Goal: Task Accomplishment & Management: Manage account settings

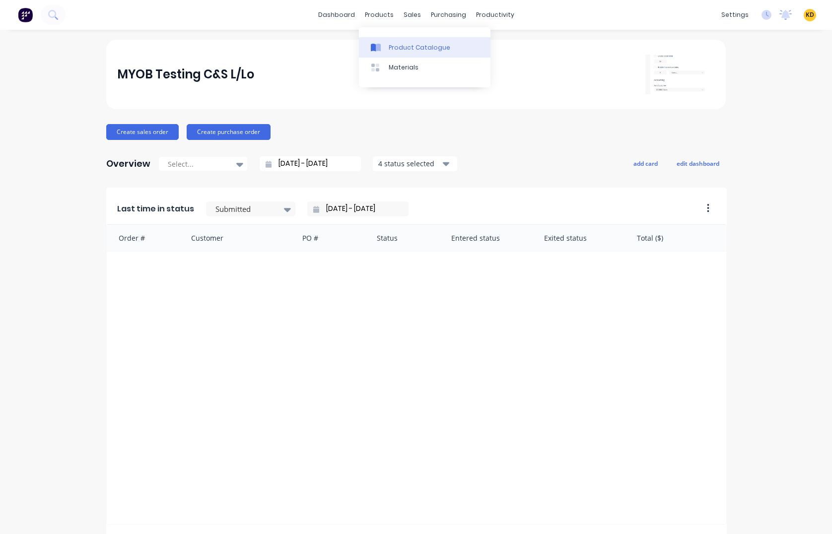
click at [396, 48] on div "Product Catalogue" at bounding box center [420, 47] width 62 height 9
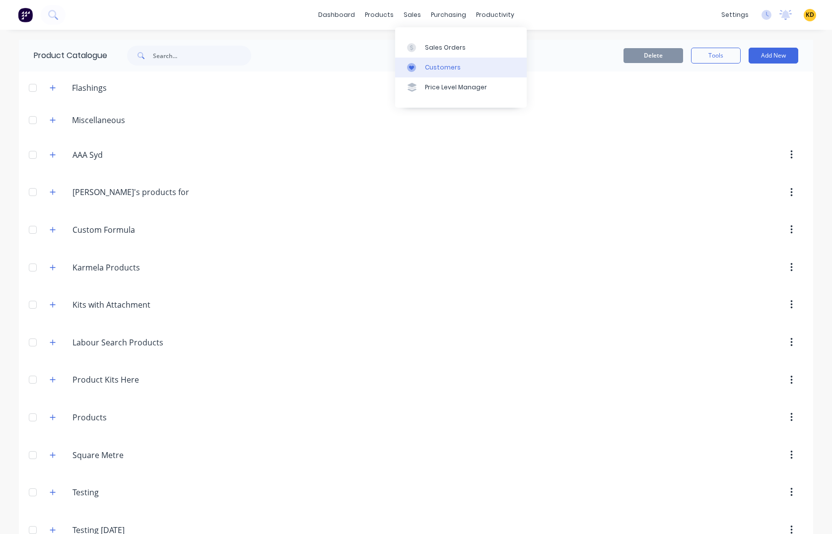
click at [441, 73] on link "Customers" at bounding box center [461, 68] width 132 height 20
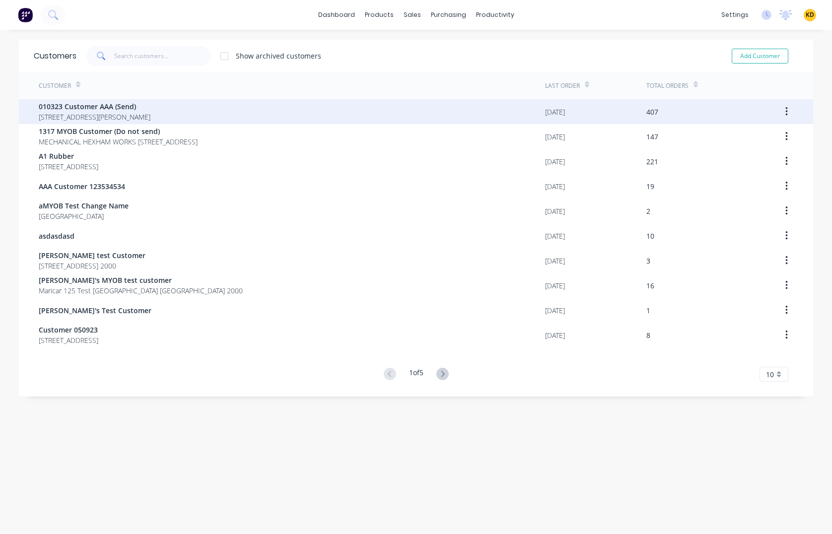
click at [150, 113] on span "40 Shirley St Clagirabaqqq Queensland Australia 4210" at bounding box center [95, 117] width 112 height 10
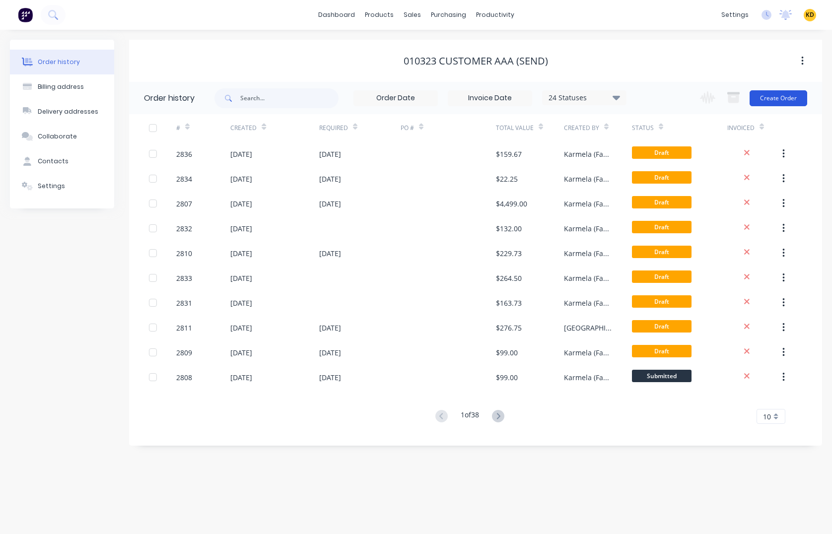
click at [761, 90] on button "Create Order" at bounding box center [779, 98] width 58 height 16
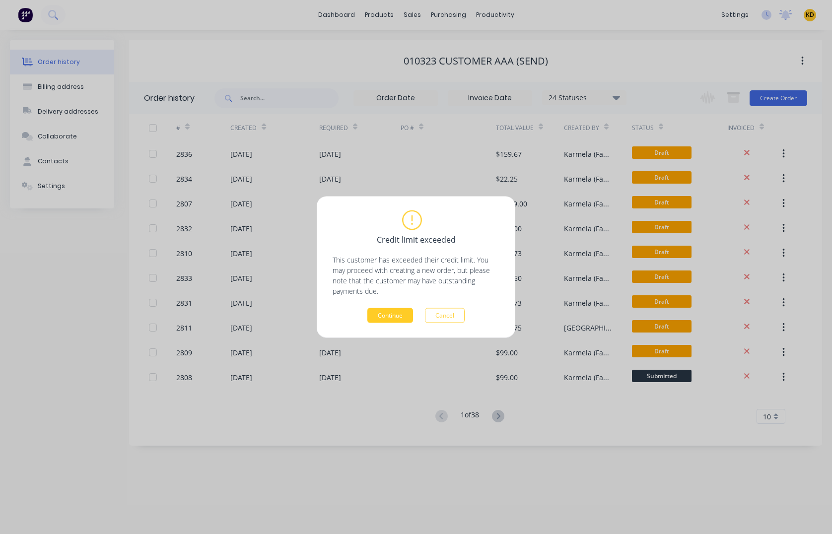
click at [402, 314] on button "Continue" at bounding box center [390, 315] width 46 height 15
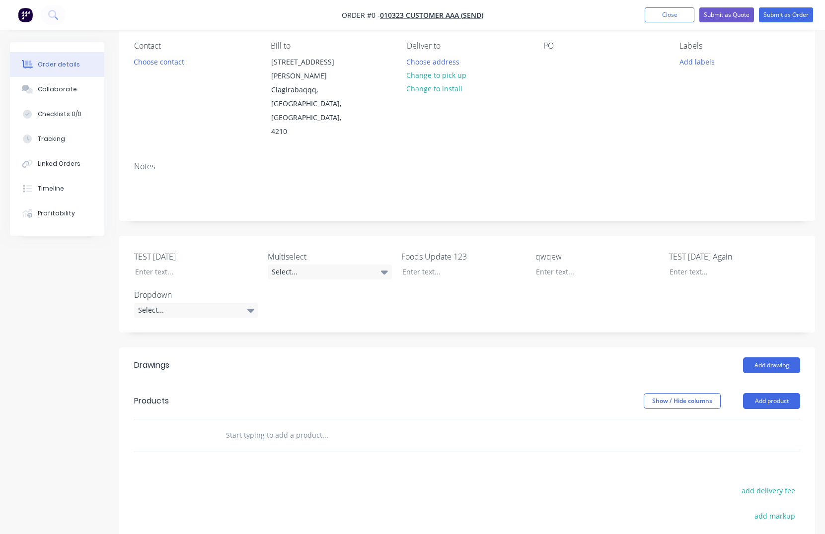
scroll to position [232, 0]
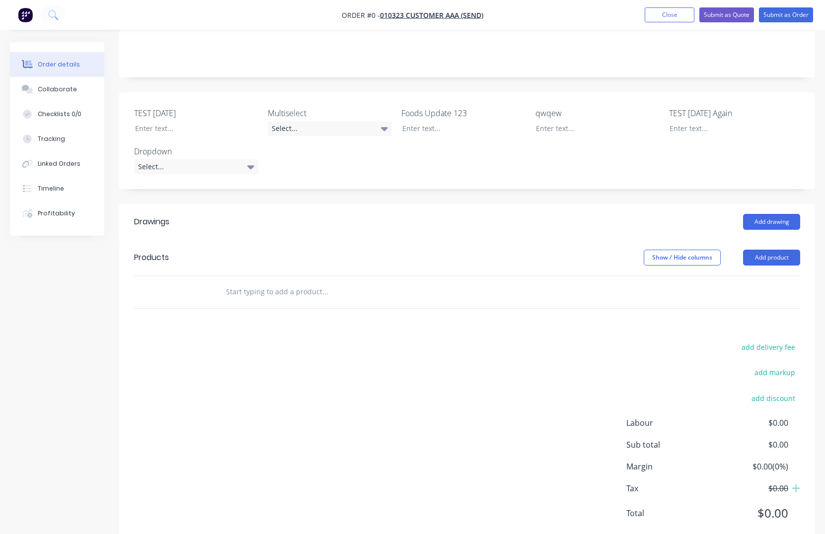
click at [304, 282] on input "text" at bounding box center [324, 292] width 199 height 20
paste input "Custom Kit"
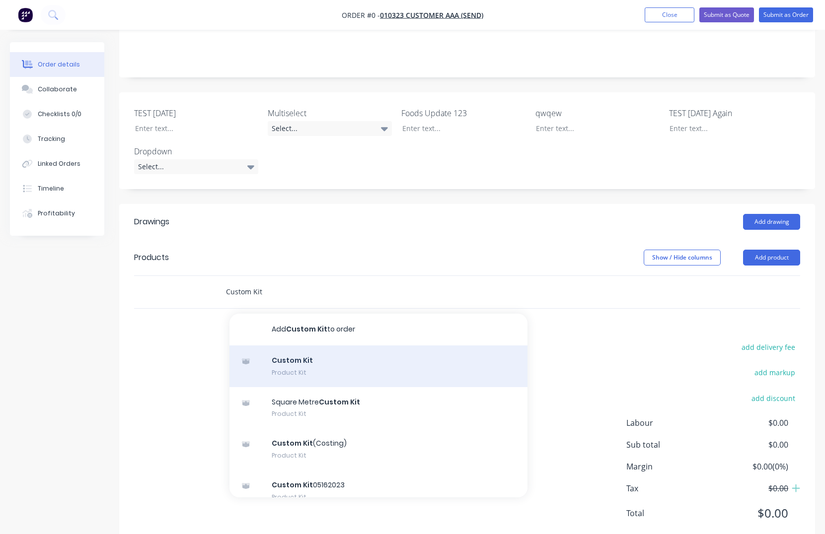
type input "Custom Kit"
click at [371, 346] on div "Custom Kit Product Kit" at bounding box center [378, 367] width 298 height 42
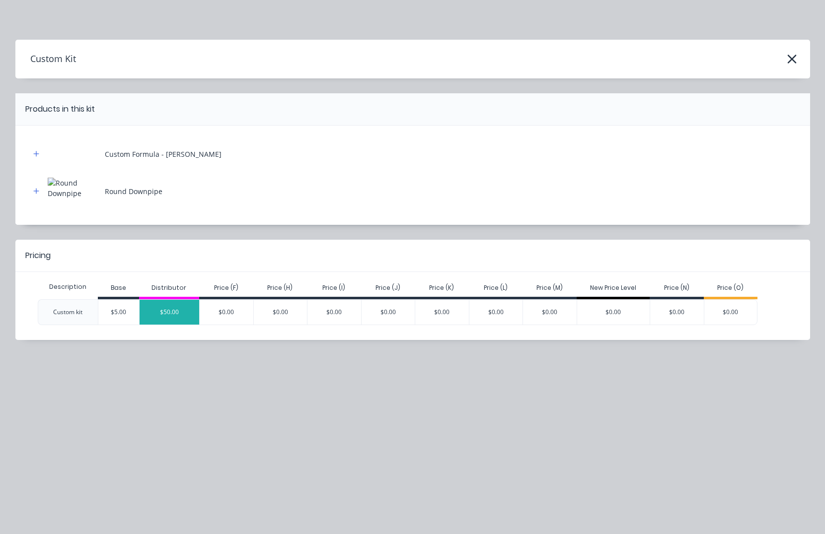
click at [168, 316] on div "$50.00" at bounding box center [170, 312] width 60 height 25
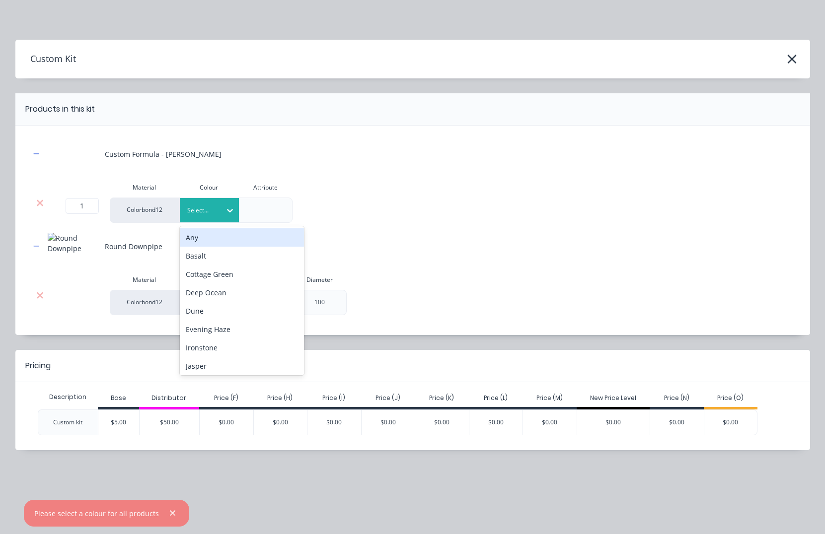
click at [214, 211] on div at bounding box center [202, 210] width 30 height 11
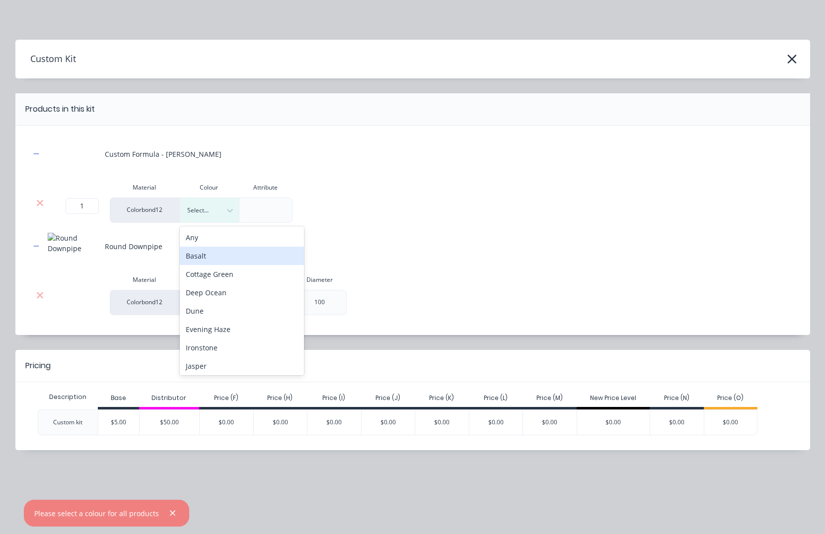
click at [216, 254] on div "Basalt" at bounding box center [242, 256] width 124 height 18
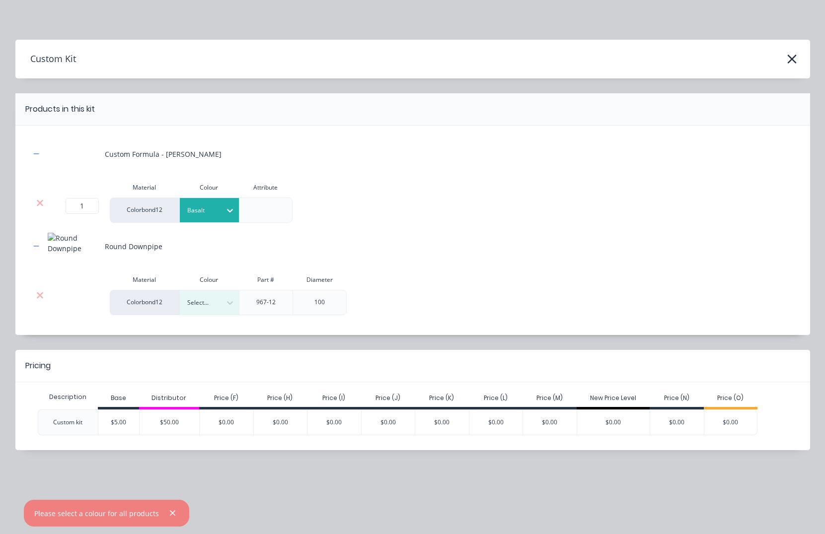
click at [213, 289] on div "Colour" at bounding box center [209, 280] width 60 height 20
click at [211, 305] on div at bounding box center [202, 302] width 30 height 11
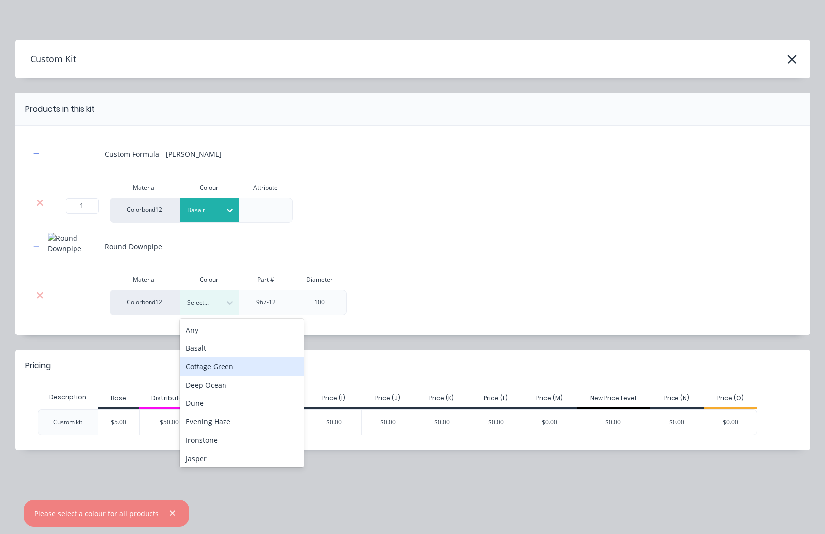
click at [213, 373] on div "Cottage Green" at bounding box center [242, 367] width 124 height 18
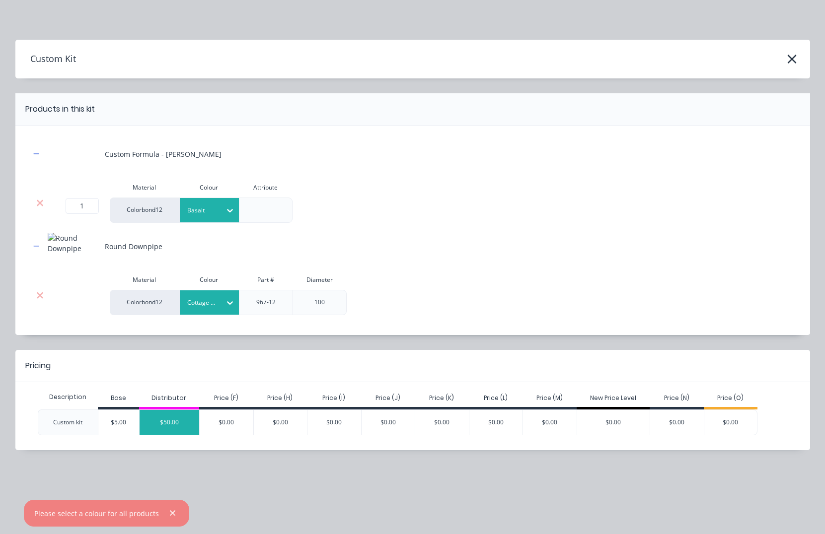
click at [193, 432] on div "$50.00" at bounding box center [170, 422] width 60 height 25
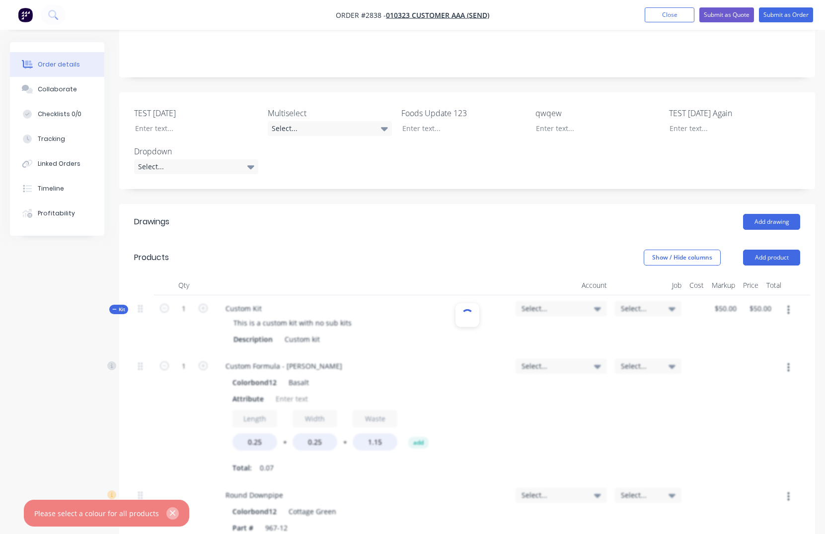
click at [170, 510] on icon "button" at bounding box center [172, 513] width 6 height 9
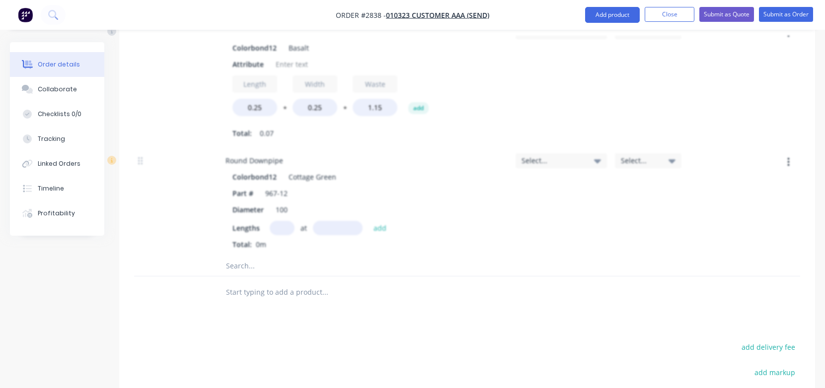
scroll to position [329, 0]
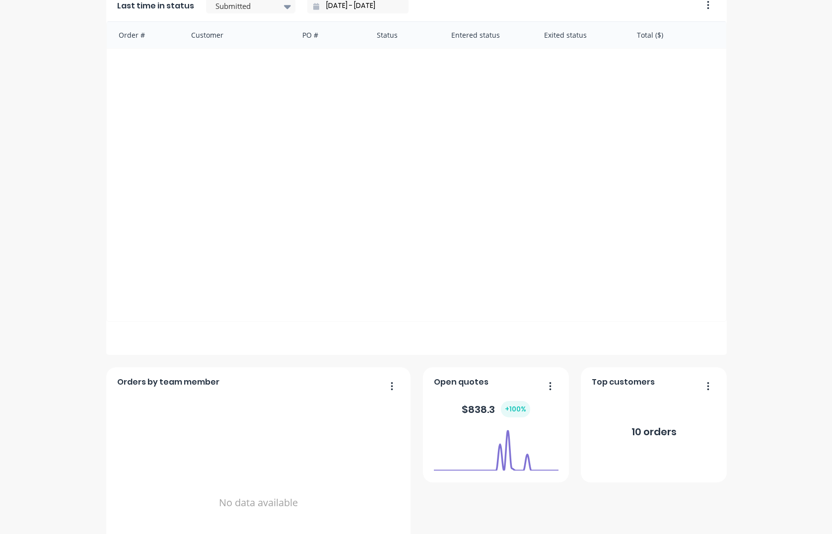
scroll to position [289, 0]
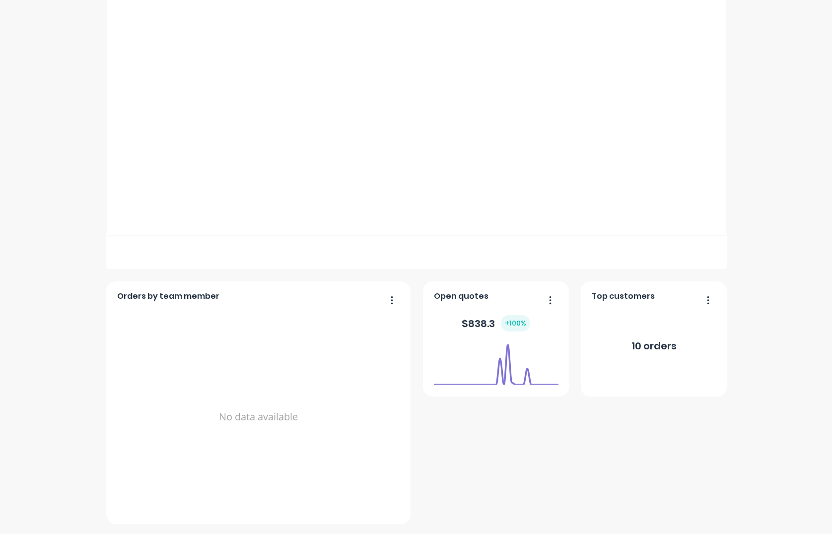
click at [807, 350] on div "MYOB Testing C&S L/Lo Create sales order Create purchase order Overview Select.…" at bounding box center [416, 138] width 832 height 774
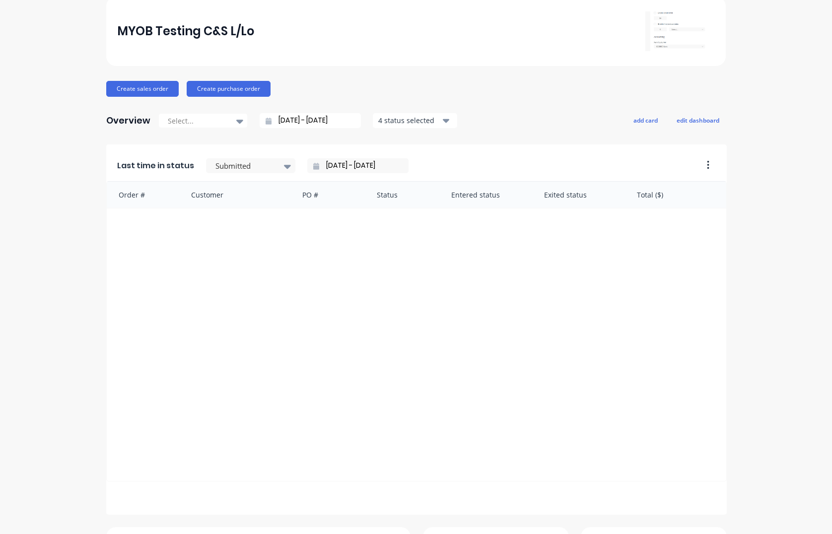
scroll to position [0, 0]
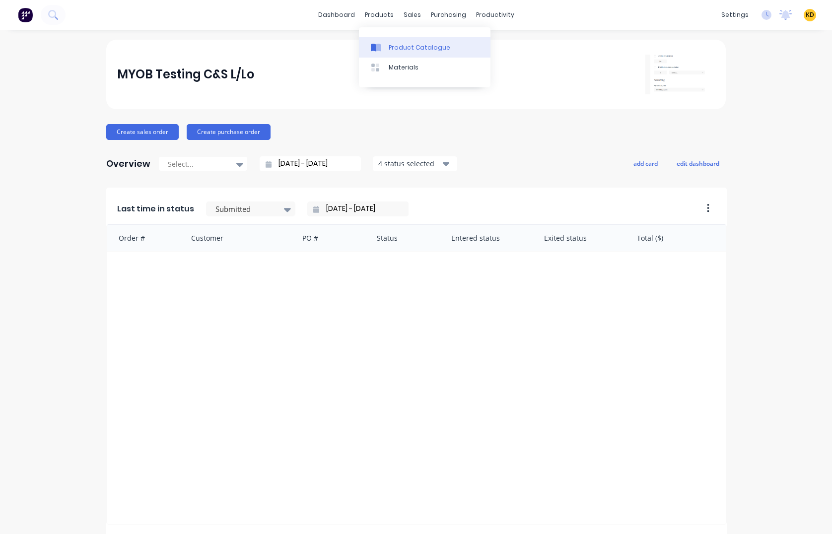
click at [401, 54] on link "Product Catalogue" at bounding box center [425, 47] width 132 height 20
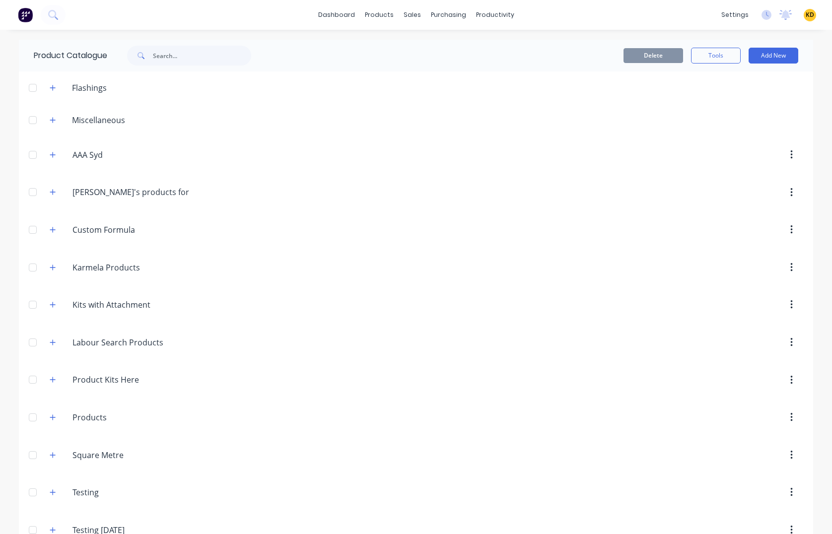
click at [154, 26] on div "dashboard products sales purchasing productivity dashboard products Product Cat…" at bounding box center [416, 15] width 832 height 30
click at [170, 46] on input "text" at bounding box center [202, 56] width 98 height 20
type input "kit"
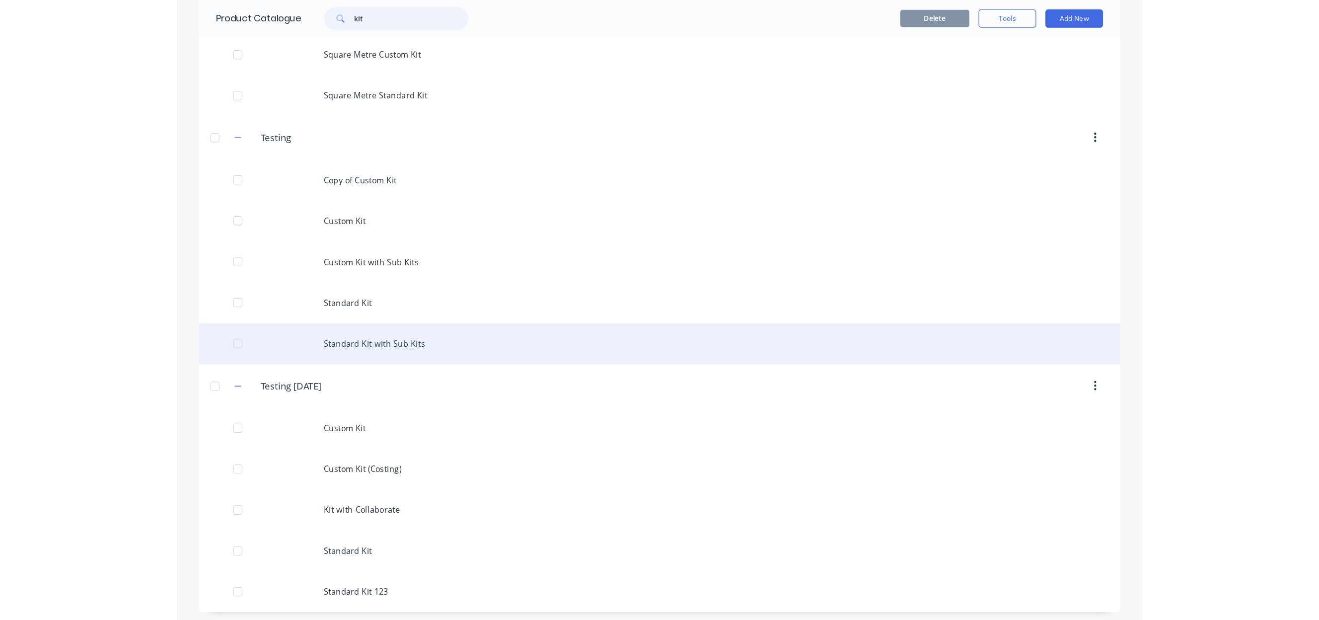
scroll to position [2420, 0]
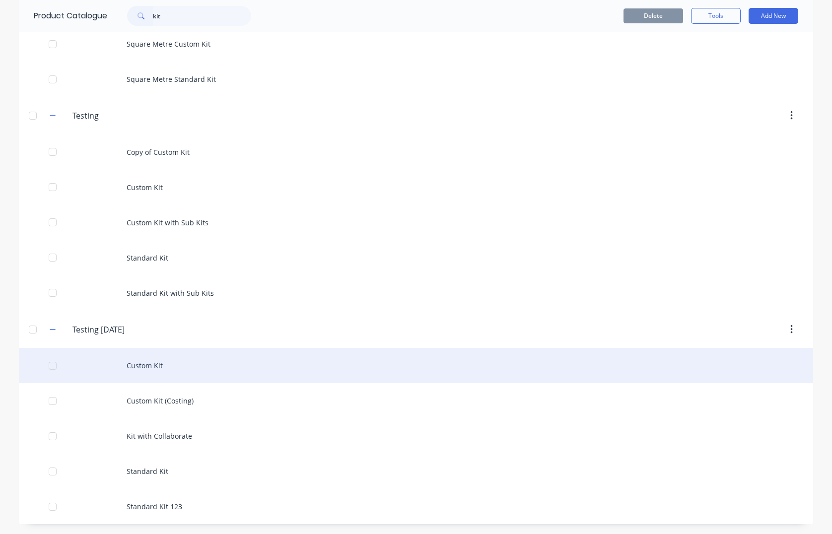
click at [217, 360] on div "Custom Kit" at bounding box center [416, 365] width 795 height 35
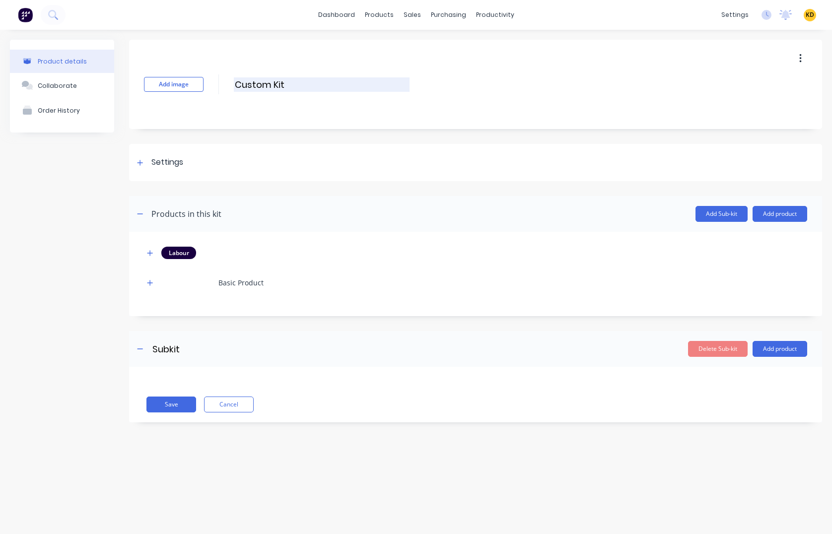
click at [280, 80] on input "Custom Kit" at bounding box center [322, 84] width 176 height 14
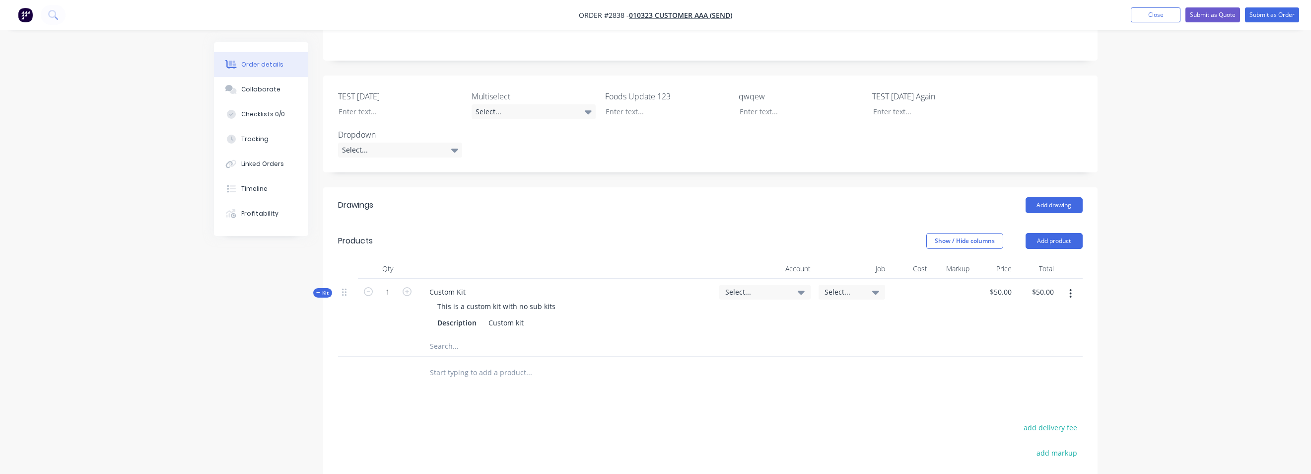
scroll to position [358, 0]
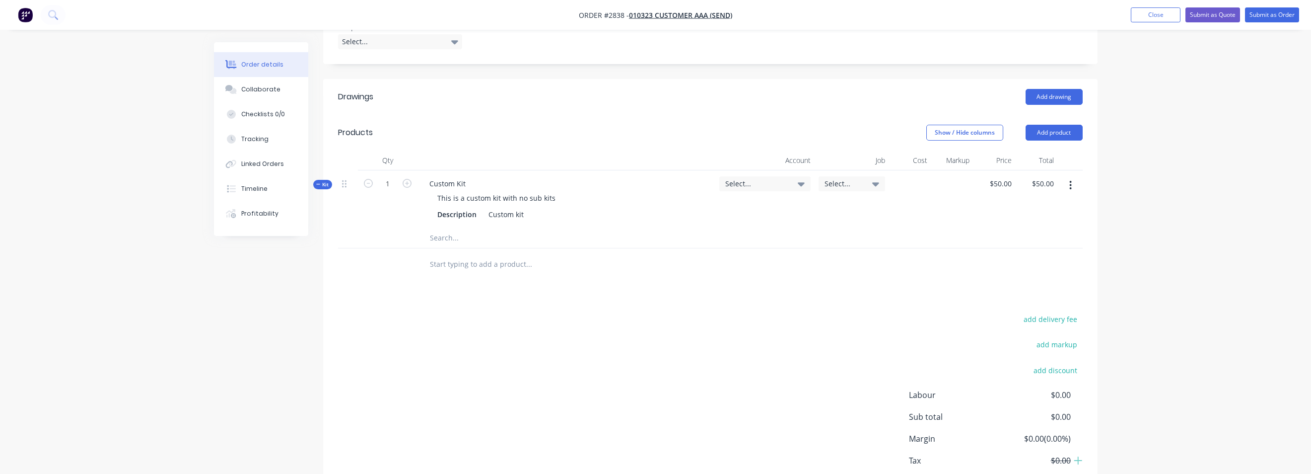
click at [477, 254] on input "text" at bounding box center [529, 264] width 199 height 20
paste input "Custom Kit"
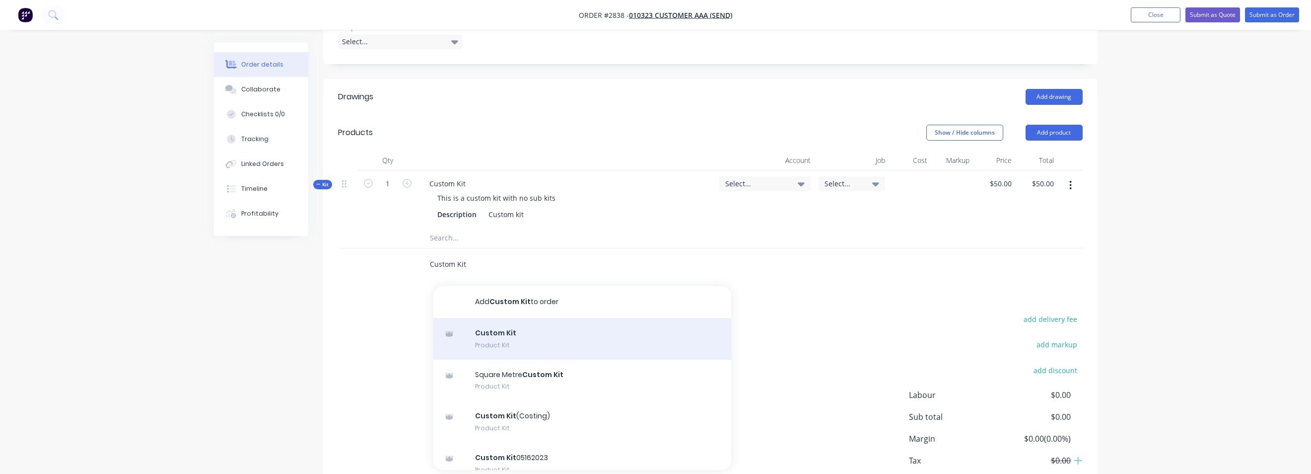
type input "Custom Kit"
click at [498, 318] on div "Custom Kit Product Kit" at bounding box center [583, 339] width 298 height 42
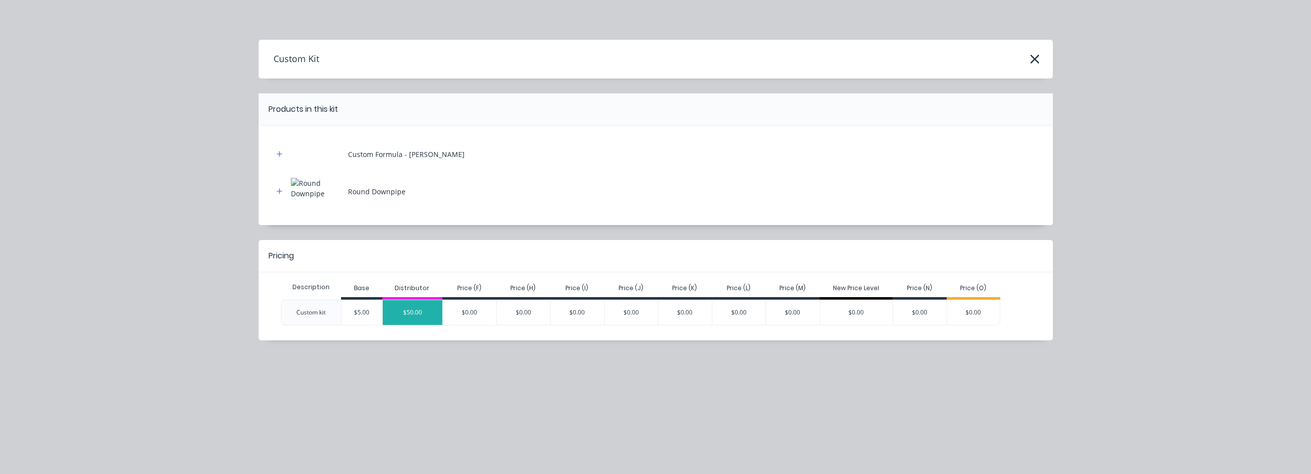
click at [414, 309] on div "$50.00" at bounding box center [413, 312] width 60 height 25
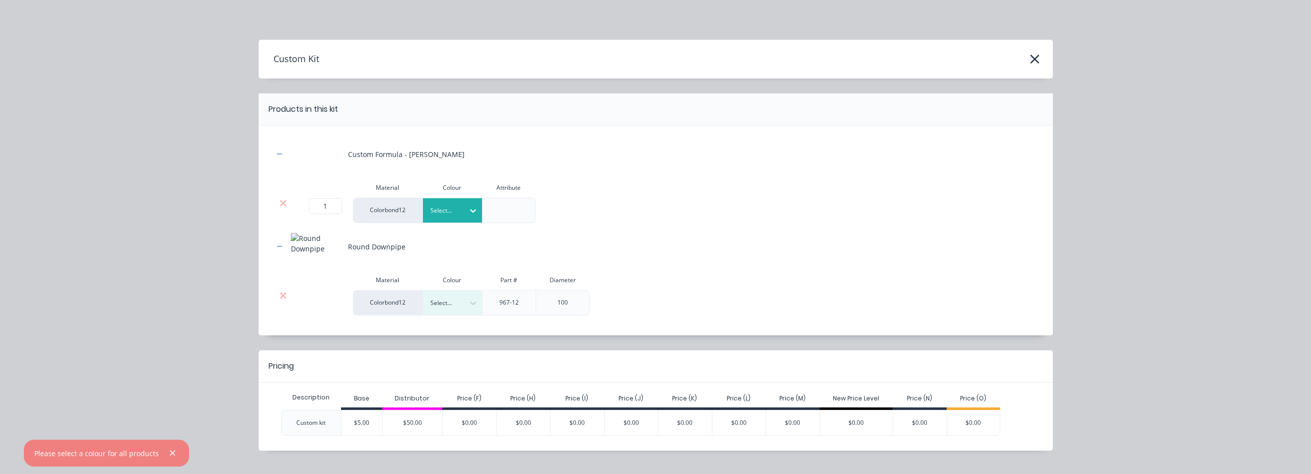
click at [441, 216] on div at bounding box center [446, 210] width 30 height 11
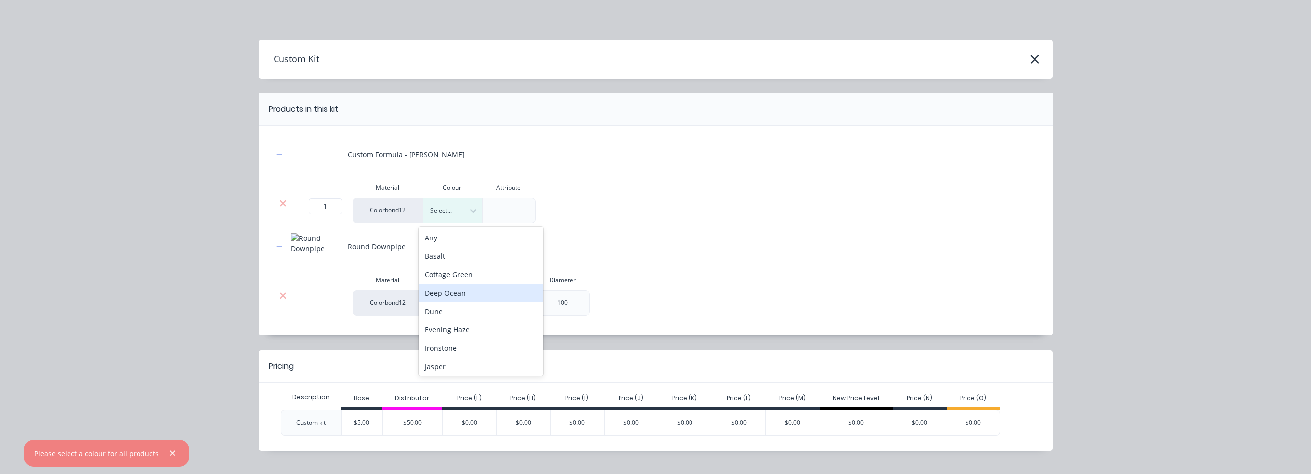
click at [453, 308] on div "Dune" at bounding box center [481, 311] width 124 height 18
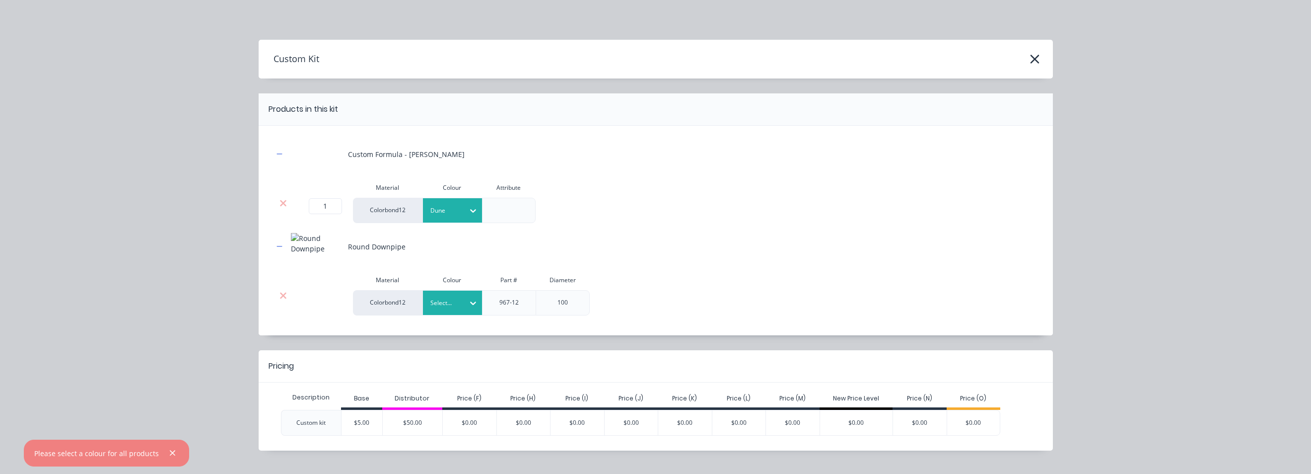
click at [444, 305] on div at bounding box center [446, 302] width 30 height 11
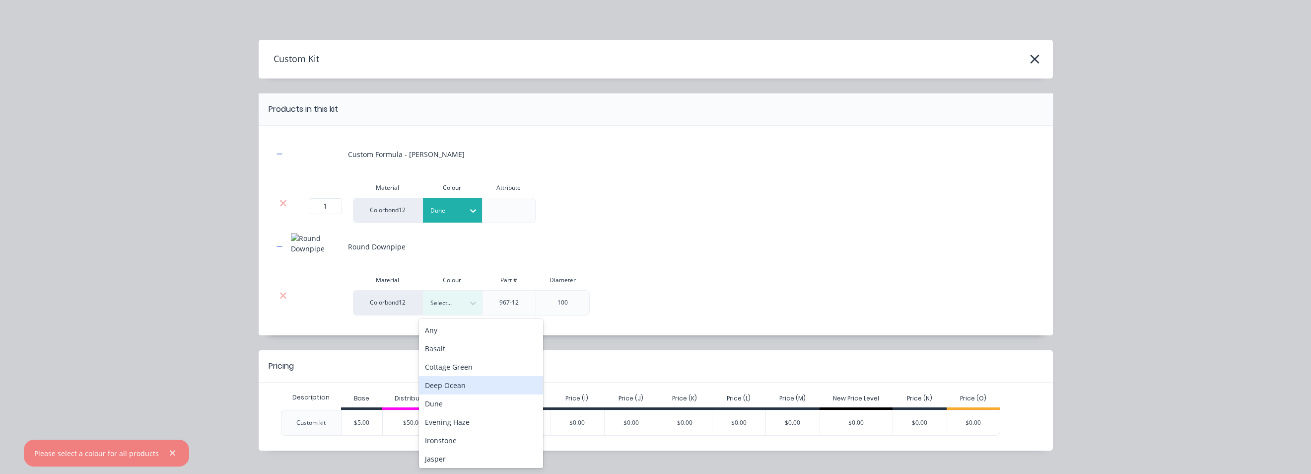
click at [459, 388] on div "Deep Ocean" at bounding box center [481, 385] width 124 height 18
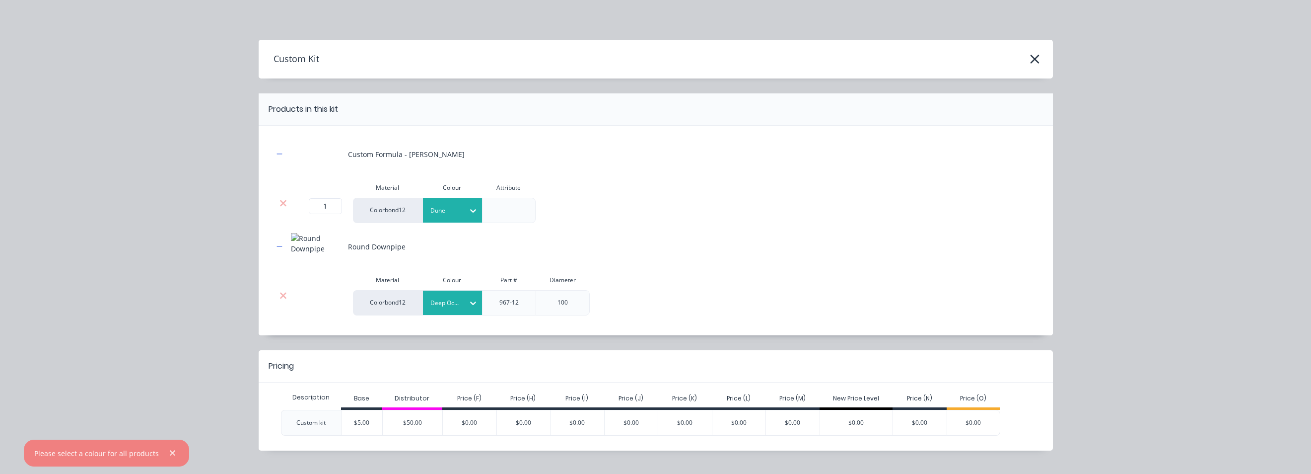
click at [175, 388] on div "Please select a colour for all products" at bounding box center [106, 452] width 165 height 27
click at [170, 388] on icon "button" at bounding box center [172, 452] width 5 height 5
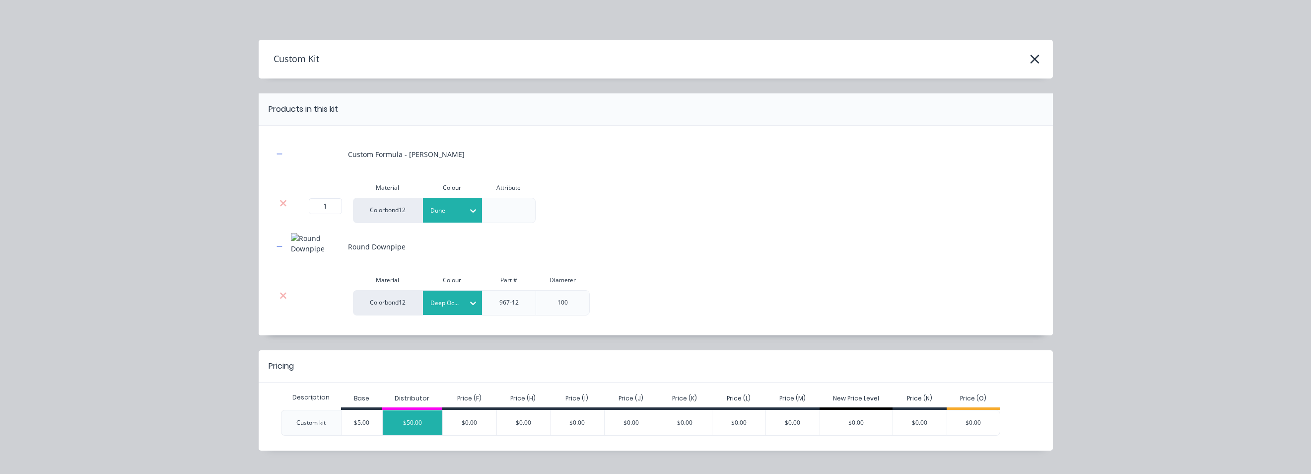
click at [415, 388] on div "$50.00" at bounding box center [413, 422] width 60 height 25
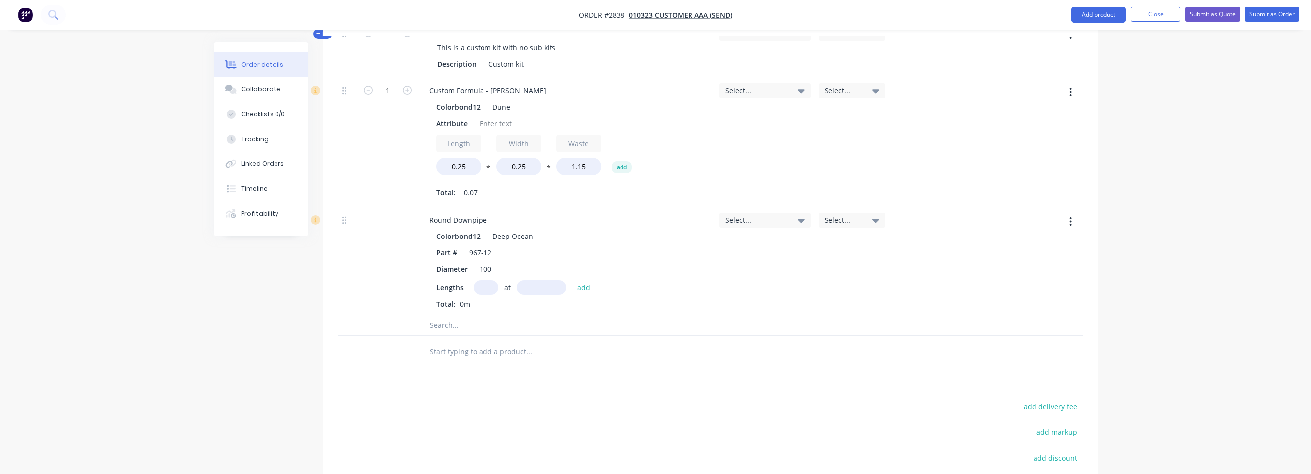
scroll to position [706, 0]
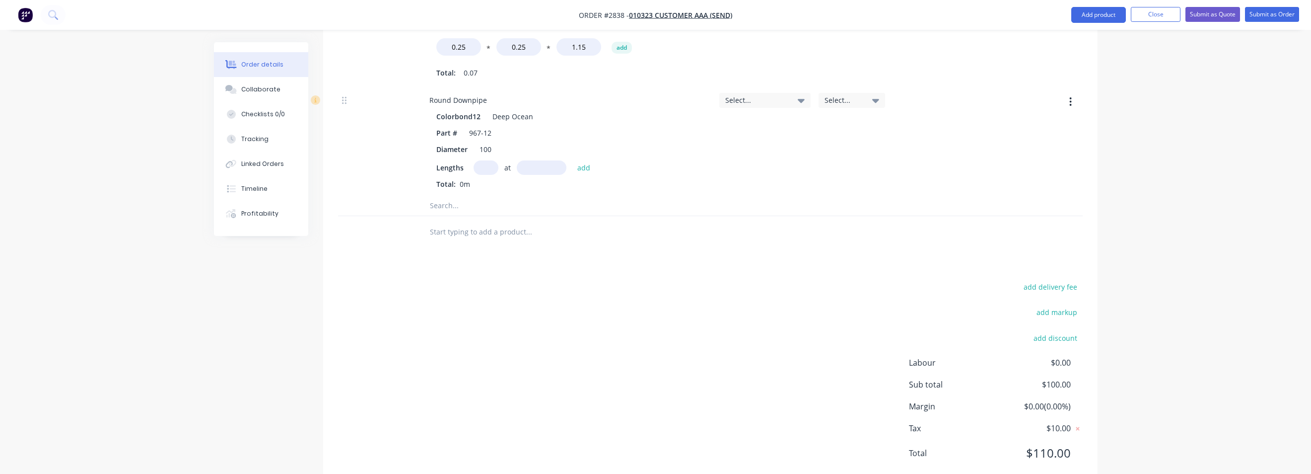
click at [832, 11] on button "Close" at bounding box center [1156, 14] width 50 height 15
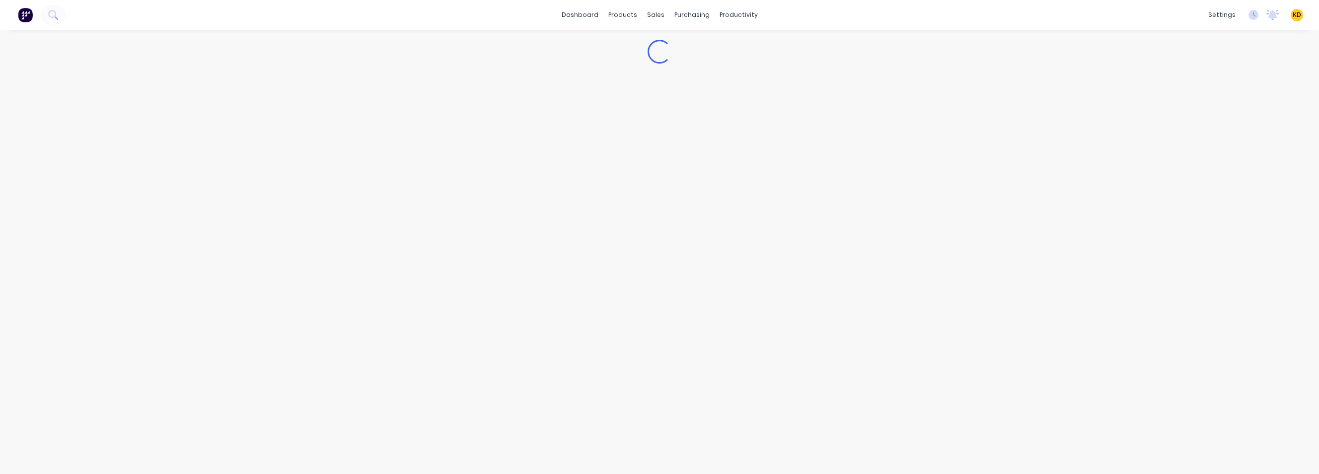
click at [832, 13] on span "KD" at bounding box center [1297, 14] width 8 height 9
click at [832, 128] on button "Sign out" at bounding box center [1235, 125] width 132 height 20
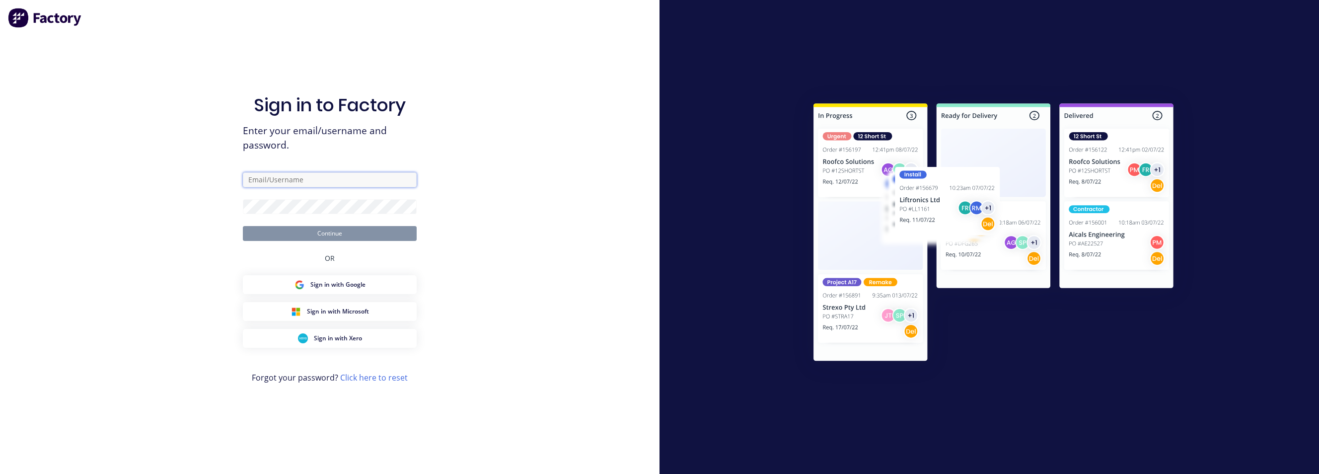
click at [288, 173] on input "text" at bounding box center [330, 179] width 174 height 15
paste input "karmela+default@factory.app"
type input "karmela+default@factory.app"
click at [447, 208] on div "Sign in to Factory Enter your email/username and password. karmela+default@fact…" at bounding box center [329, 237] width 659 height 474
click at [345, 228] on button "Continue" at bounding box center [330, 233] width 174 height 15
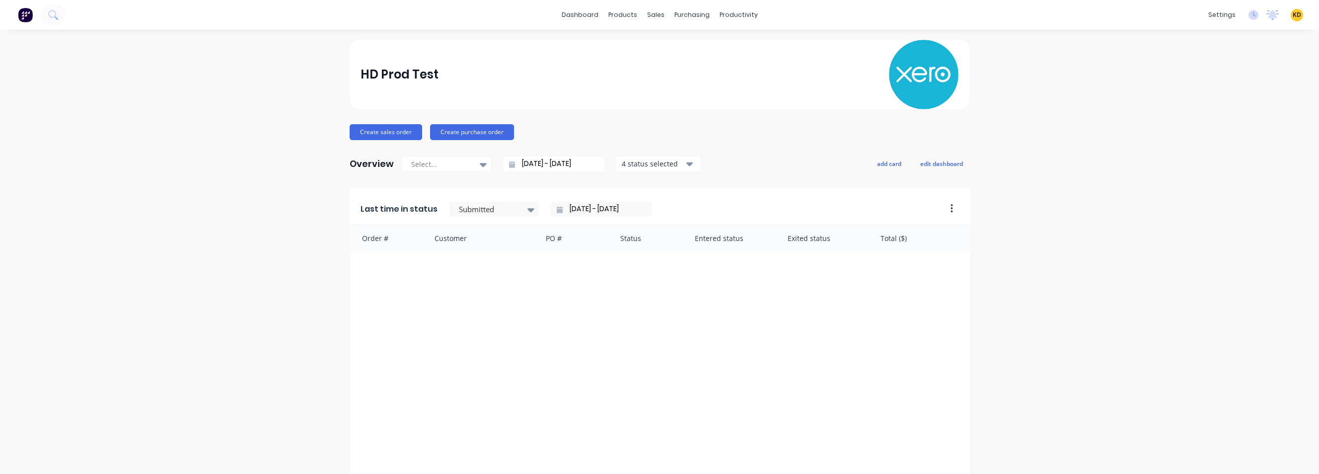
click at [1081, 227] on div "HD Prod Test Create sales order Create purchase order Overview Select... 07/09/…" at bounding box center [659, 427] width 1319 height 774
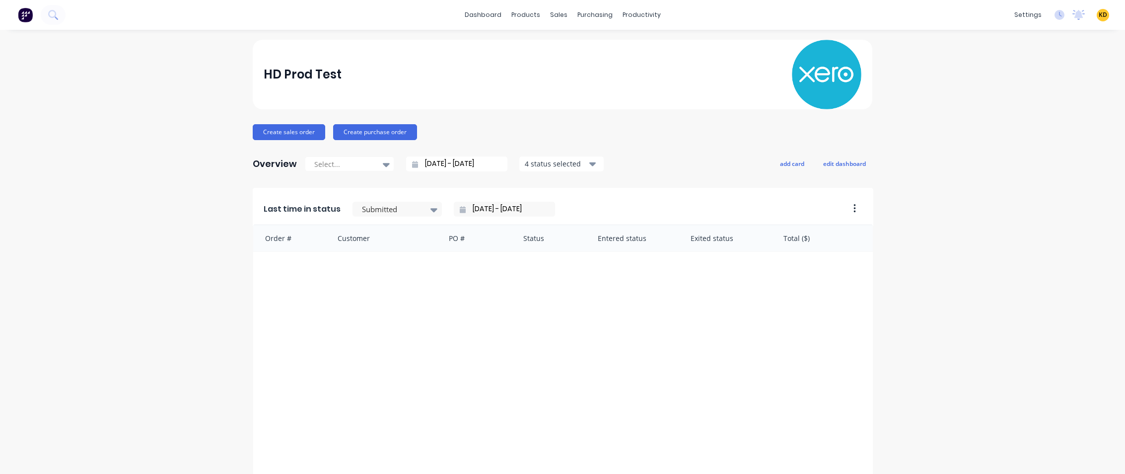
click at [123, 236] on div "HD Prod Test Create sales order Create purchase order Overview Select... 07/09/…" at bounding box center [562, 427] width 1125 height 774
click at [541, 46] on div "Product Catalogue" at bounding box center [566, 47] width 62 height 9
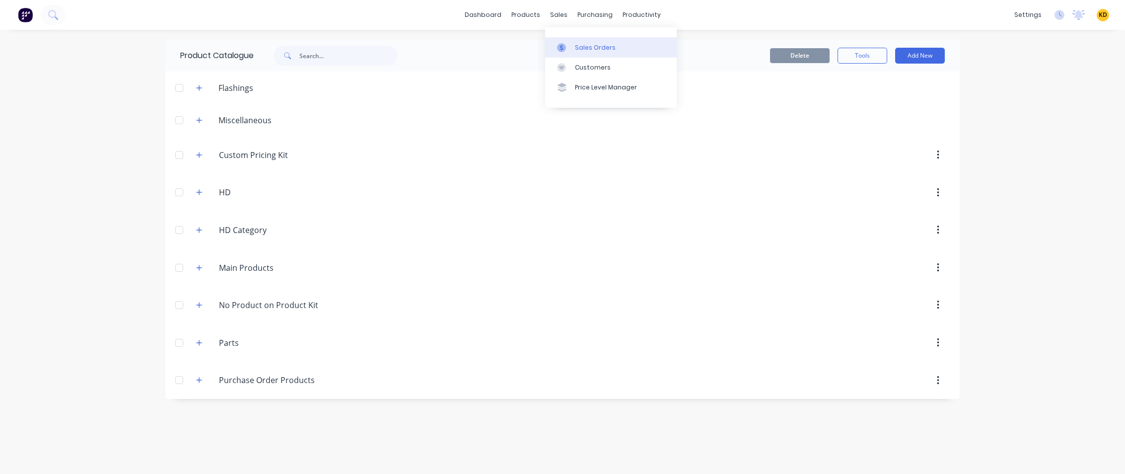
click at [587, 48] on div "Sales Orders" at bounding box center [595, 47] width 41 height 9
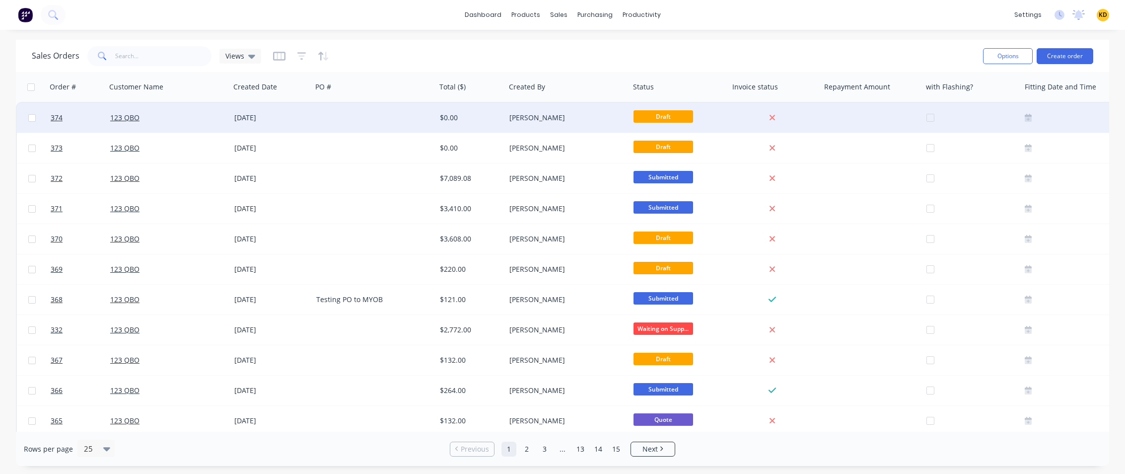
click at [711, 122] on div "Draft" at bounding box center [677, 117] width 87 height 15
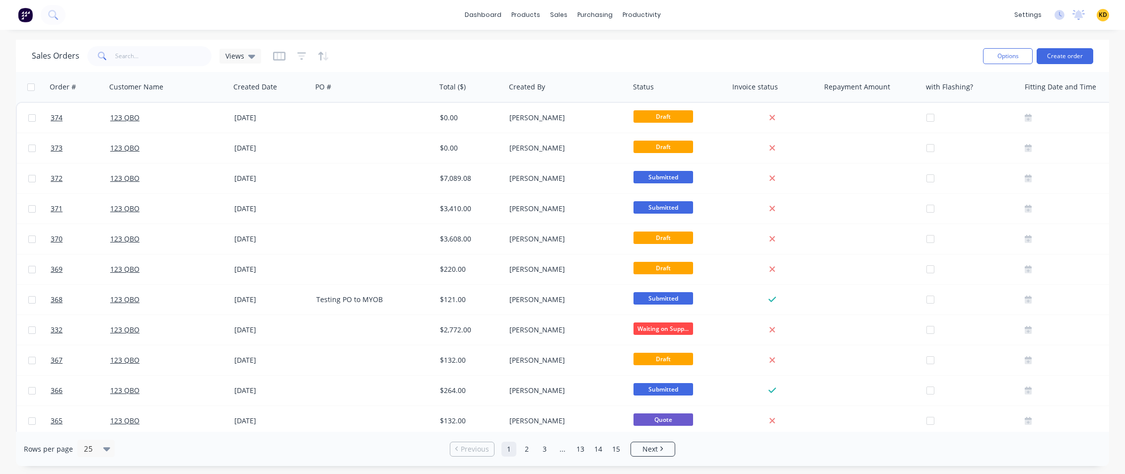
click at [1059, 67] on div "Options Create order" at bounding box center [1036, 56] width 114 height 24
click at [1063, 56] on button "Create order" at bounding box center [1065, 56] width 57 height 16
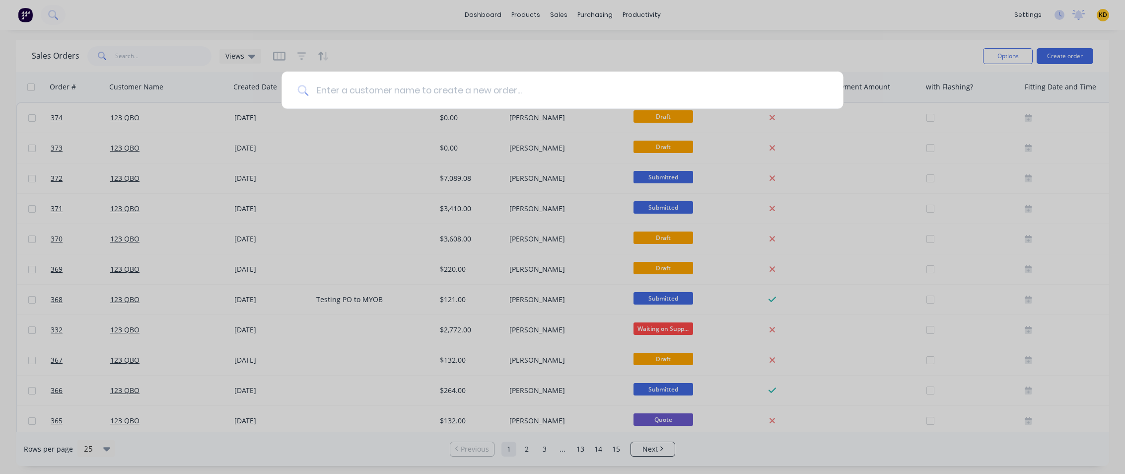
click at [540, 92] on input at bounding box center [567, 90] width 519 height 37
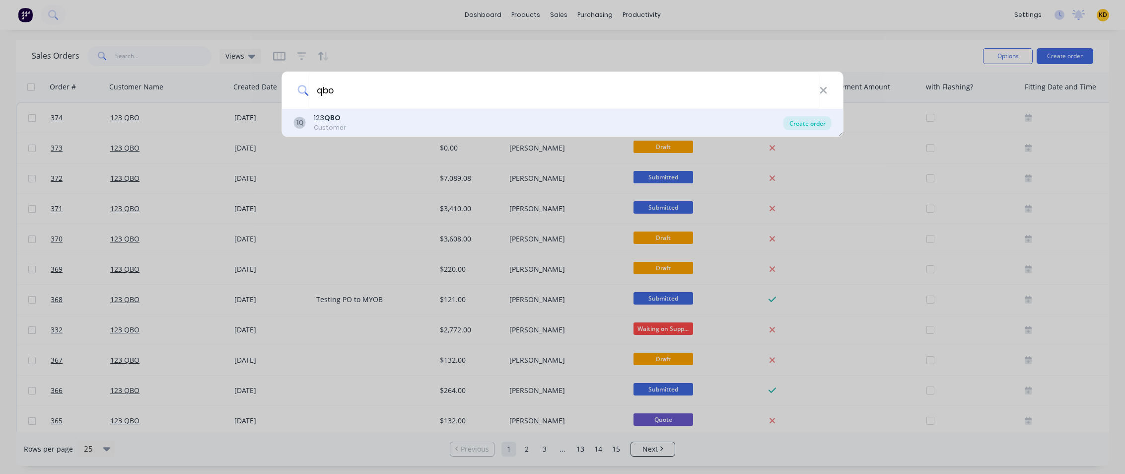
type input "qbo"
click at [806, 123] on div "Create order" at bounding box center [808, 123] width 48 height 14
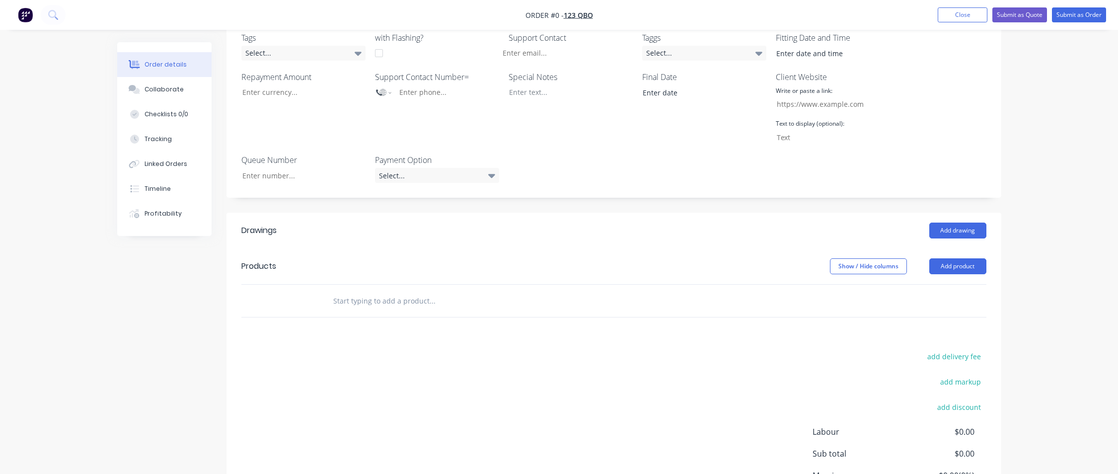
scroll to position [298, 0]
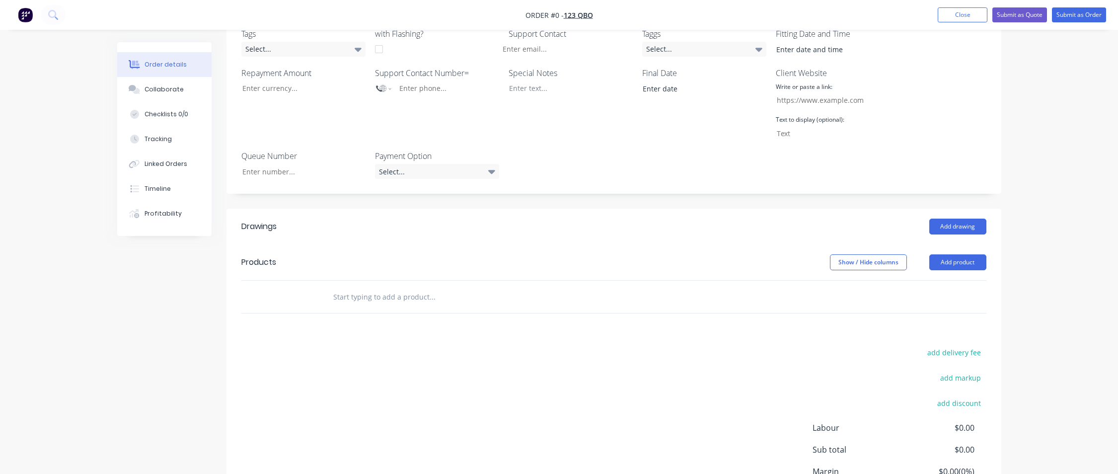
click at [396, 287] on input "text" at bounding box center [432, 297] width 199 height 20
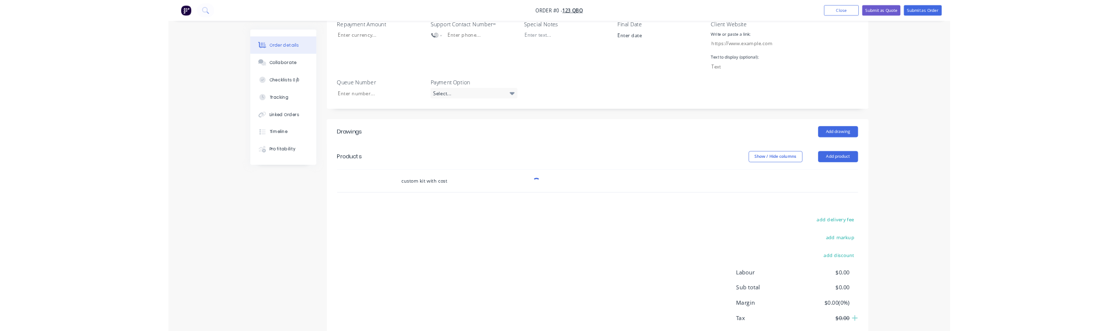
scroll to position [358, 0]
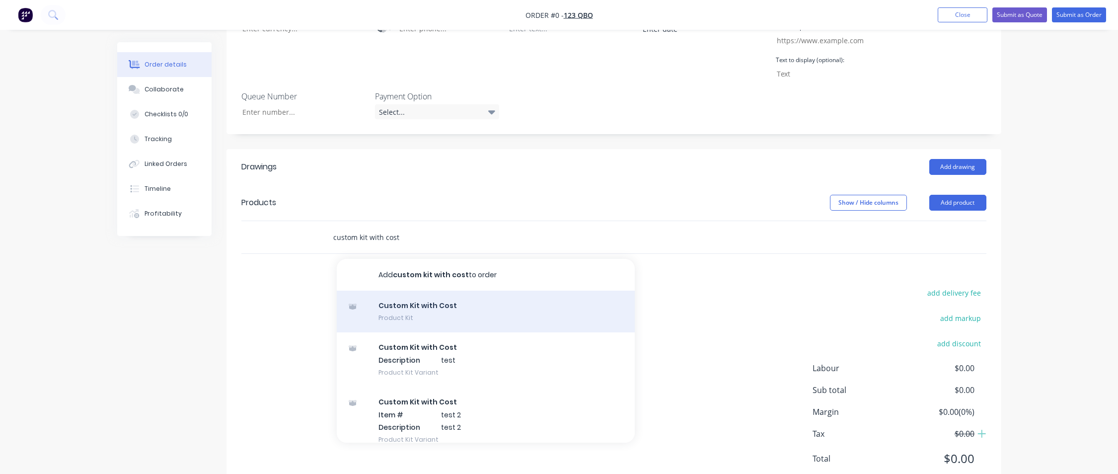
type input "custom kit with cost"
click at [522, 290] on div "Custom Kit with Cost Product Kit" at bounding box center [486, 311] width 298 height 42
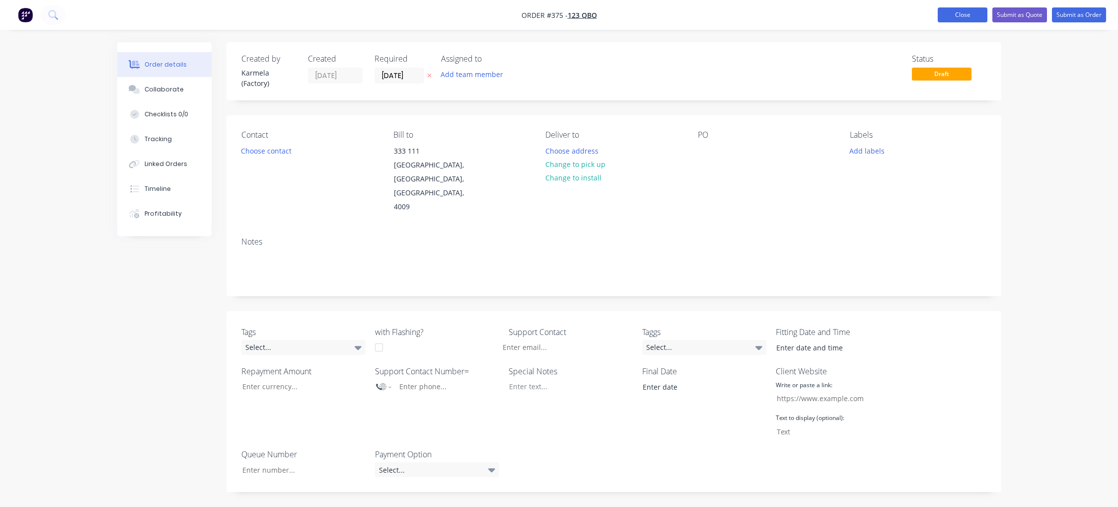
click at [951, 16] on button "Close" at bounding box center [963, 14] width 50 height 15
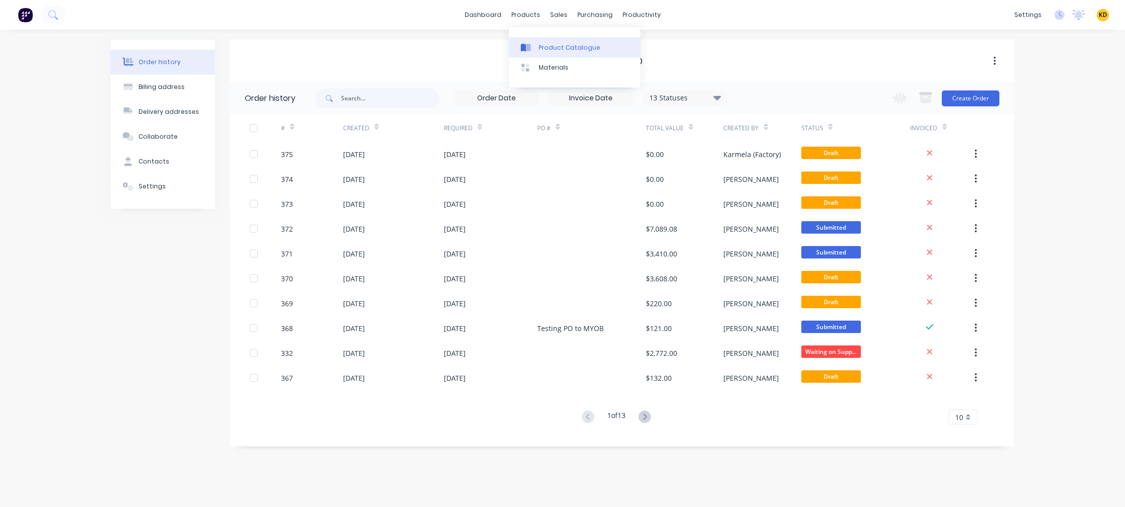
click at [552, 49] on div "Product Catalogue" at bounding box center [570, 47] width 62 height 9
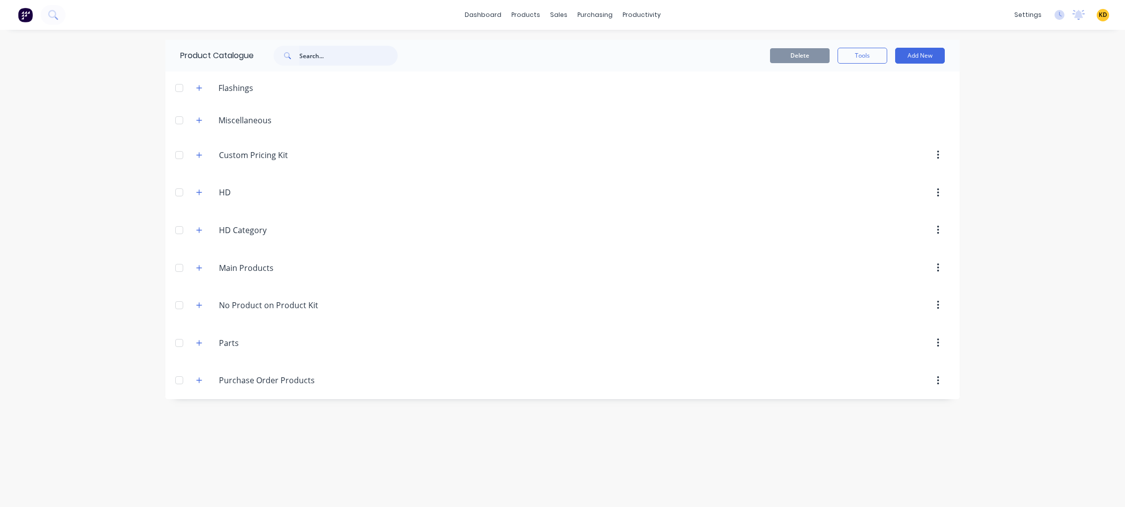
click at [319, 55] on input "text" at bounding box center [348, 56] width 98 height 20
click at [344, 46] on input "custom kits" at bounding box center [348, 56] width 98 height 20
type input "custom kit with cost"
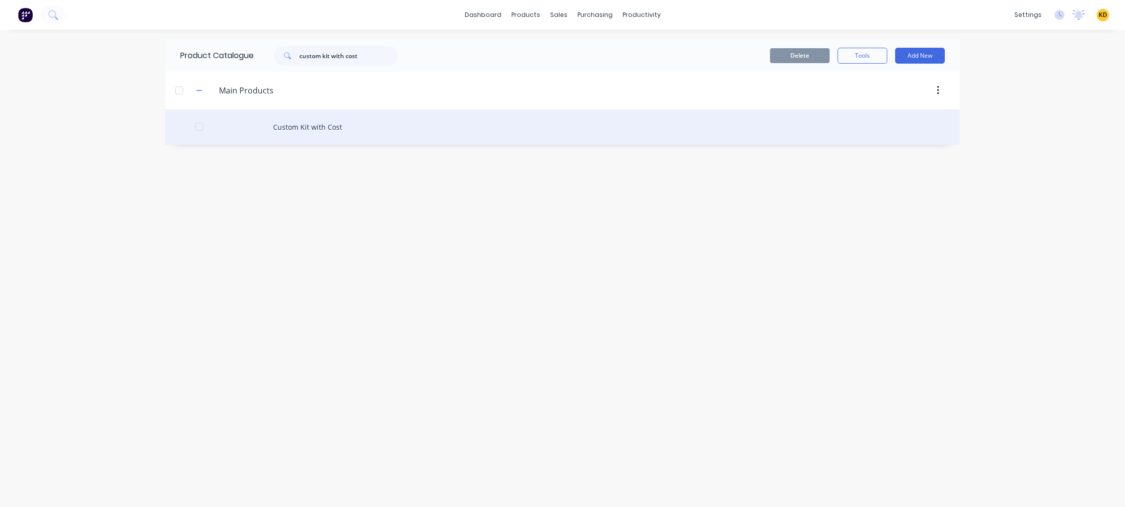
click at [355, 126] on div "Custom Kit with Cost" at bounding box center [562, 126] width 795 height 35
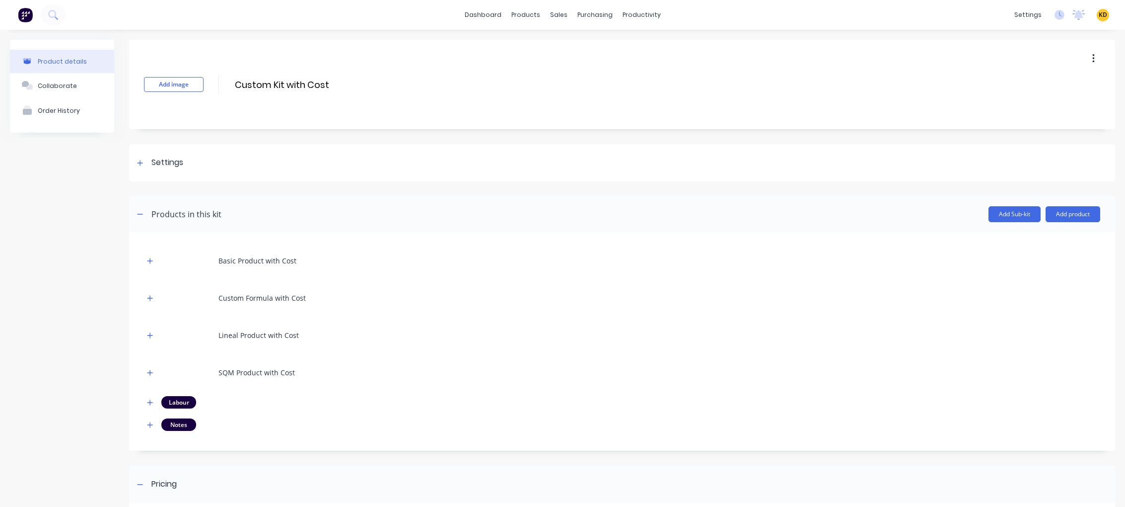
click at [100, 330] on div "Product details Collaborate Order History" at bounding box center [62, 358] width 104 height 637
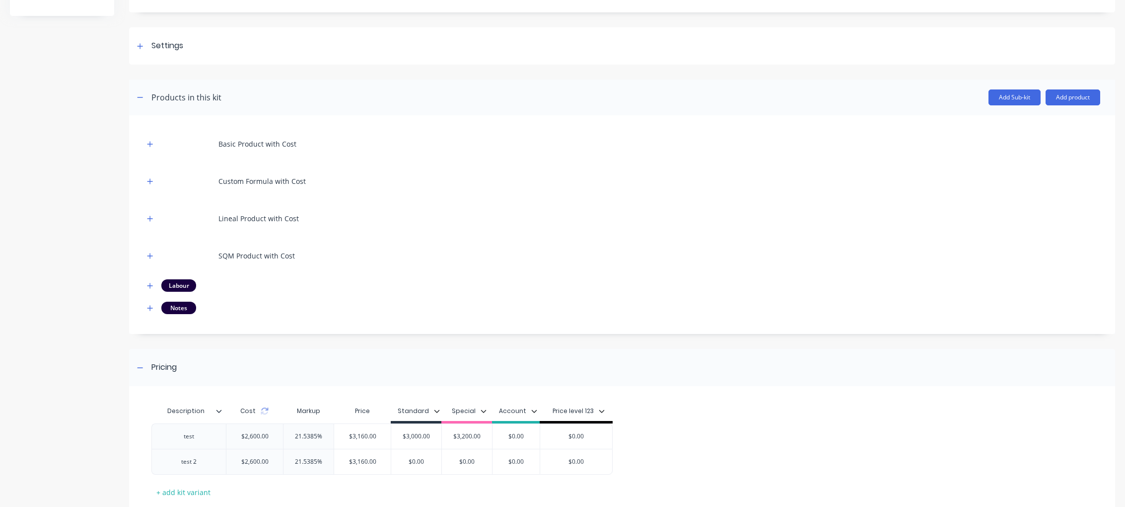
scroll to position [180, 0]
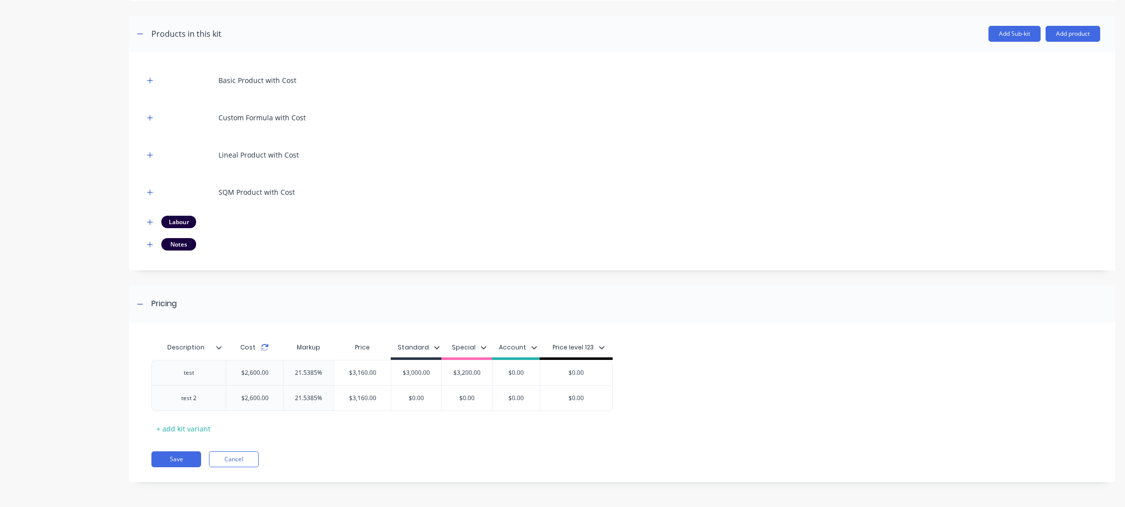
click at [265, 347] on icon at bounding box center [265, 347] width 8 height 8
click at [788, 362] on div "test $2,600.00 21.5385% $3,160.00 $3,000.00 $3,200.00 $0.00 $0.00 test 2 $2,600…" at bounding box center [617, 385] width 932 height 51
click at [169, 468] on div "Description Cost Markup Price Standard Special Account Price level 123 test $2,…" at bounding box center [622, 406] width 986 height 149
click at [167, 459] on button "Save" at bounding box center [176, 459] width 50 height 16
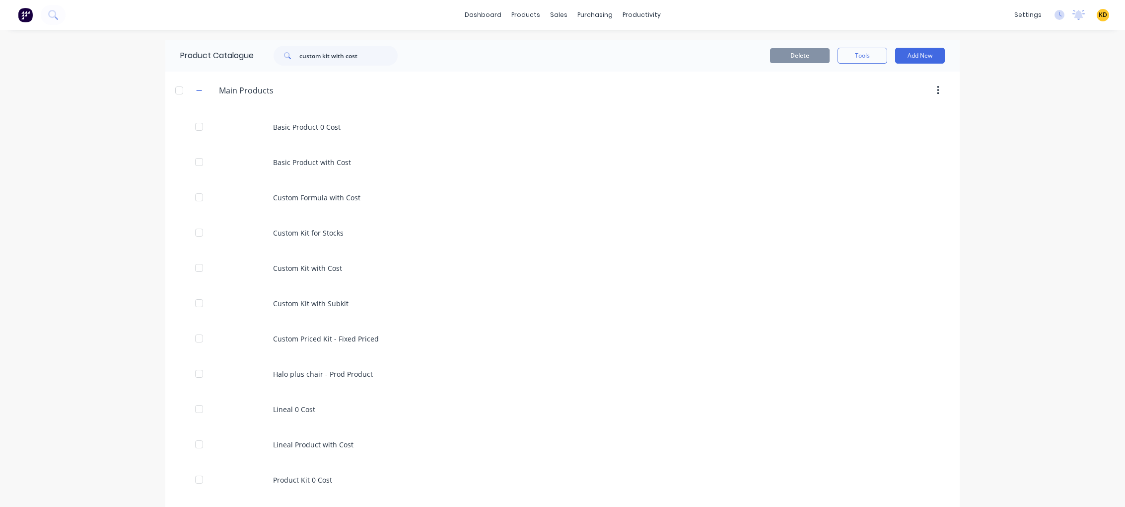
click at [109, 249] on div "dashboard products sales purchasing productivity dashboard products Product Cat…" at bounding box center [562, 253] width 1125 height 507
click at [372, 58] on input "custom kit with cost" at bounding box center [348, 56] width 98 height 20
type input "custom kit with cost"
click at [502, 134] on div "Custom Kit with Cost" at bounding box center [562, 126] width 795 height 35
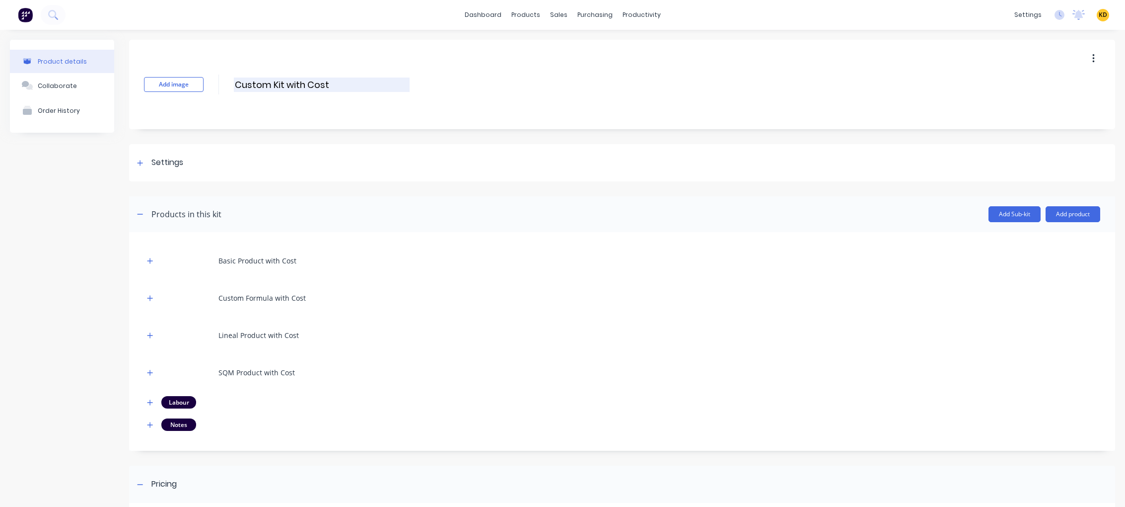
click at [277, 86] on input "Custom Kit with Cost" at bounding box center [322, 84] width 176 height 14
click at [1088, 65] on button "button" at bounding box center [1093, 59] width 23 height 18
click at [1064, 83] on span "Duplicate" at bounding box center [1057, 84] width 74 height 10
click at [307, 81] on input "Custom Kit with Cost" at bounding box center [322, 84] width 176 height 14
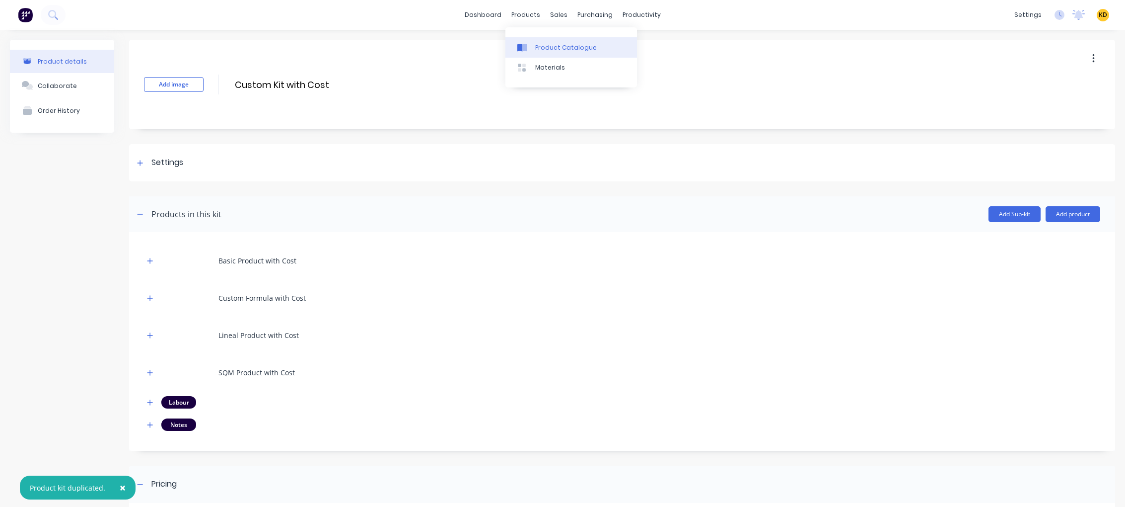
click at [544, 50] on div "Product Catalogue" at bounding box center [566, 47] width 62 height 9
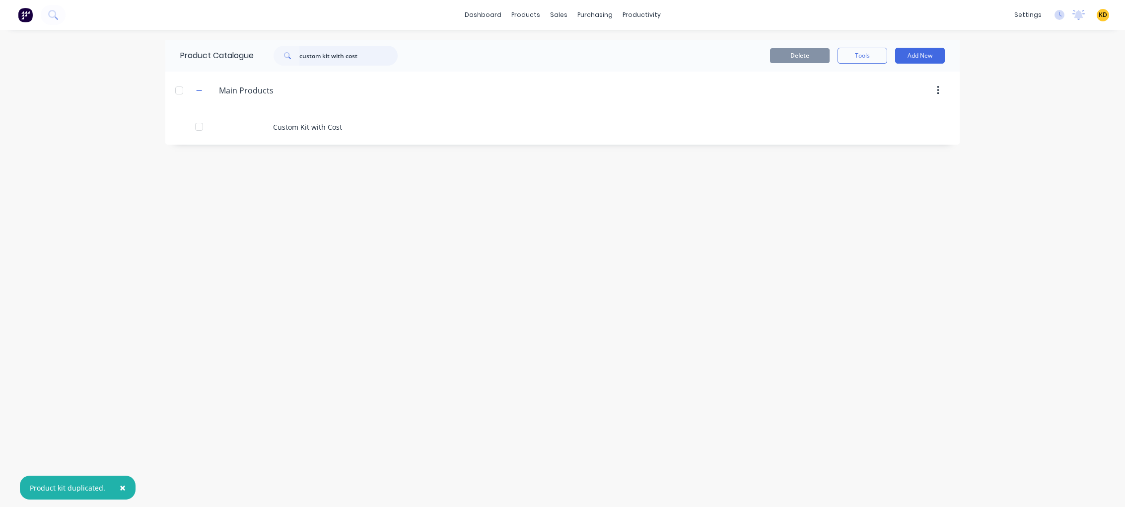
click at [388, 57] on input "custom kit with cost" at bounding box center [348, 56] width 98 height 20
paste input "Custom Kit with C"
type input "Custom Kit with"
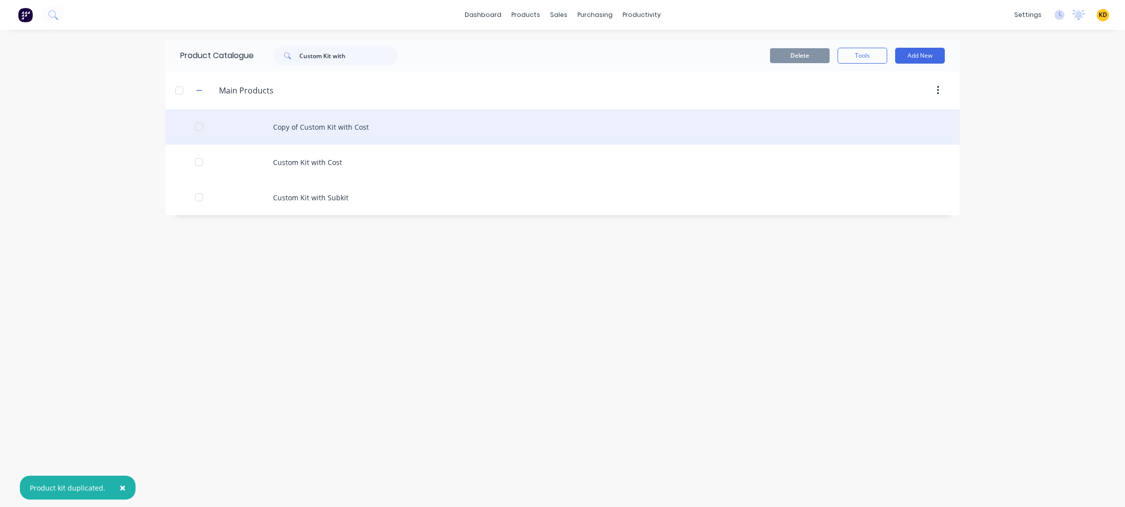
click at [362, 123] on div "Copy of Custom Kit with Cost" at bounding box center [562, 126] width 795 height 35
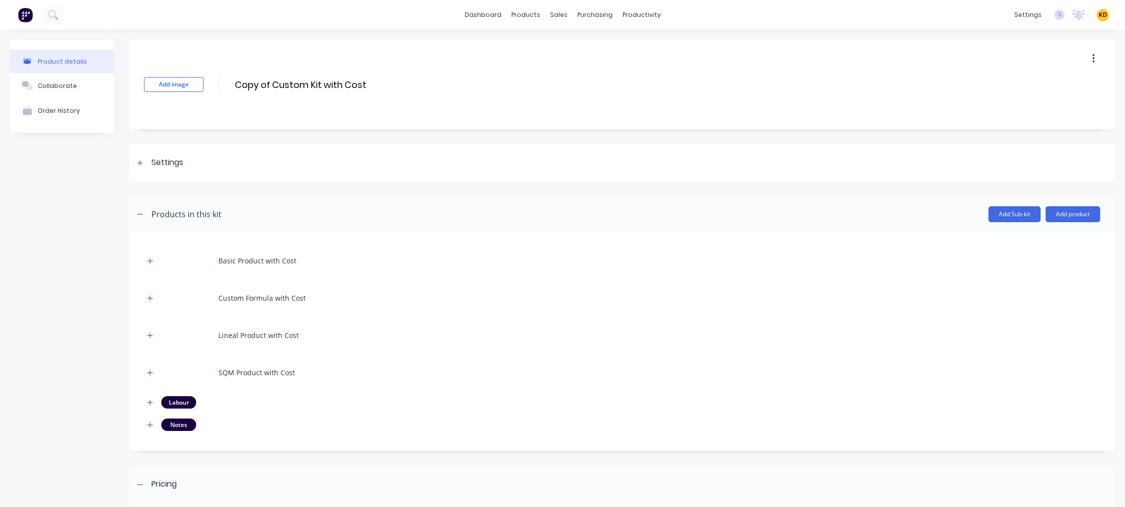
drag, startPoint x: 273, startPoint y: 85, endPoint x: 216, endPoint y: 79, distance: 56.9
click at [216, 79] on div "Add image Copy of Custom Kit with Cost Copy of Custom Kit with Cost Enter kit n…" at bounding box center [622, 84] width 986 height 89
type input "Karmela - Custom Kit with Cost"
click at [166, 243] on div "Basic Product with Cost Custom Formula with Cost Lineal Product with Cost SQM P…" at bounding box center [622, 341] width 986 height 218
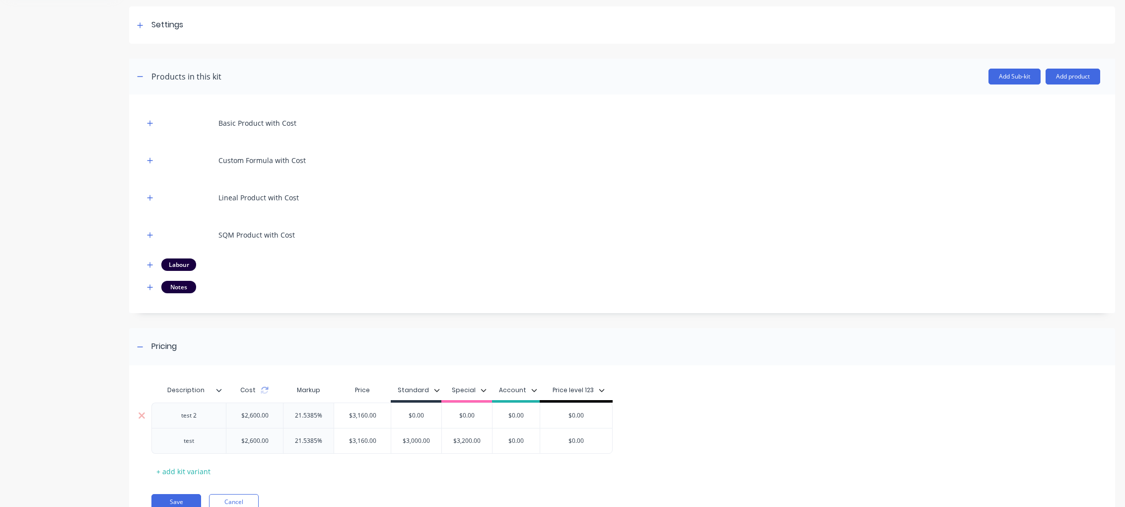
scroll to position [180, 0]
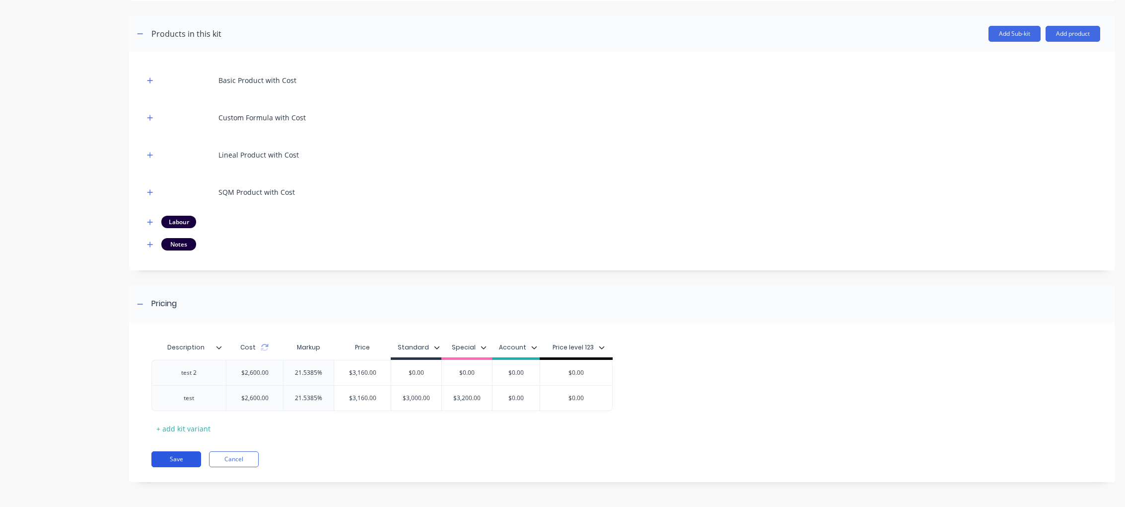
click at [178, 463] on button "Save" at bounding box center [176, 459] width 50 height 16
click at [56, 350] on div "Product details Collaborate Order History" at bounding box center [62, 177] width 104 height 637
click at [153, 246] on button "button" at bounding box center [150, 244] width 12 height 12
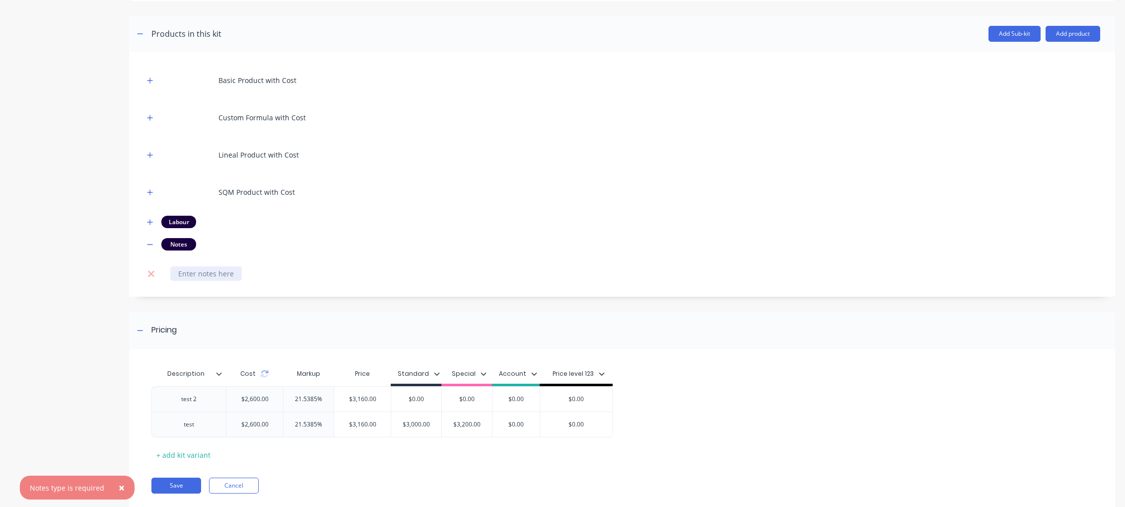
click at [182, 269] on div at bounding box center [206, 273] width 72 height 14
click at [153, 271] on icon at bounding box center [151, 273] width 6 height 6
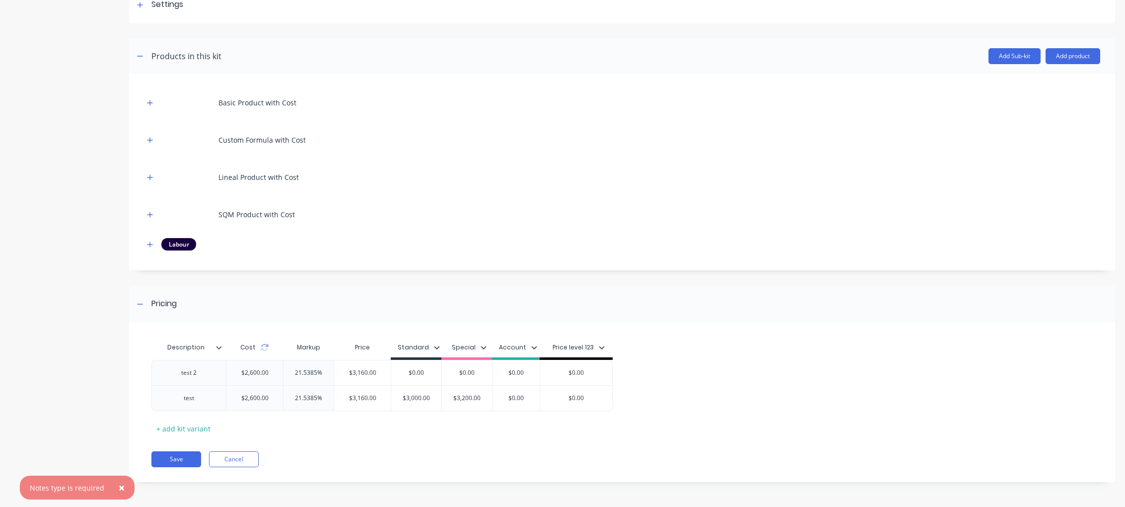
scroll to position [158, 0]
click at [1065, 58] on button "Add product" at bounding box center [1073, 56] width 55 height 16
click at [1051, 124] on div "Notes (Internal)" at bounding box center [1053, 121] width 76 height 14
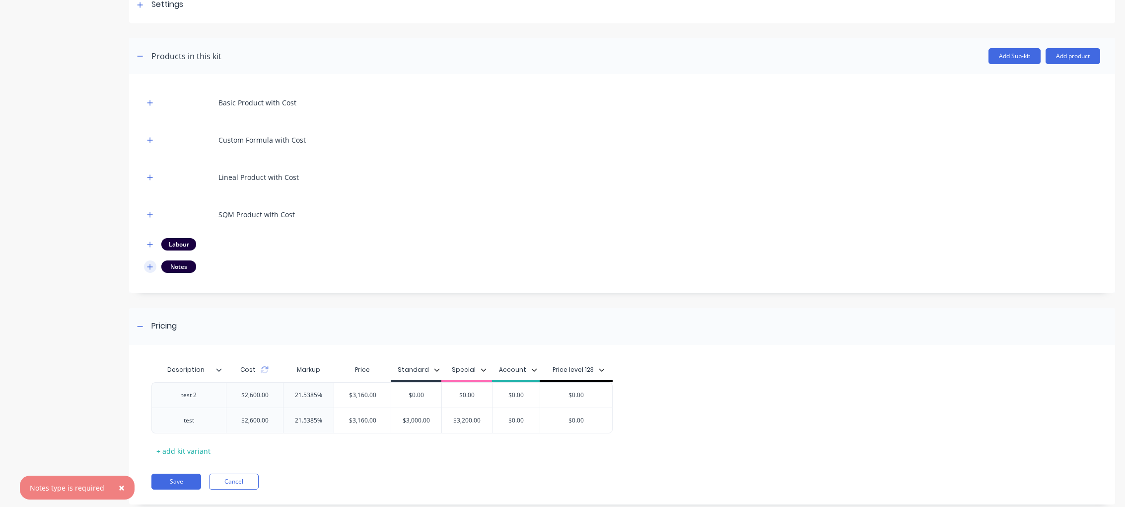
click at [147, 266] on icon "button" at bounding box center [150, 266] width 6 height 7
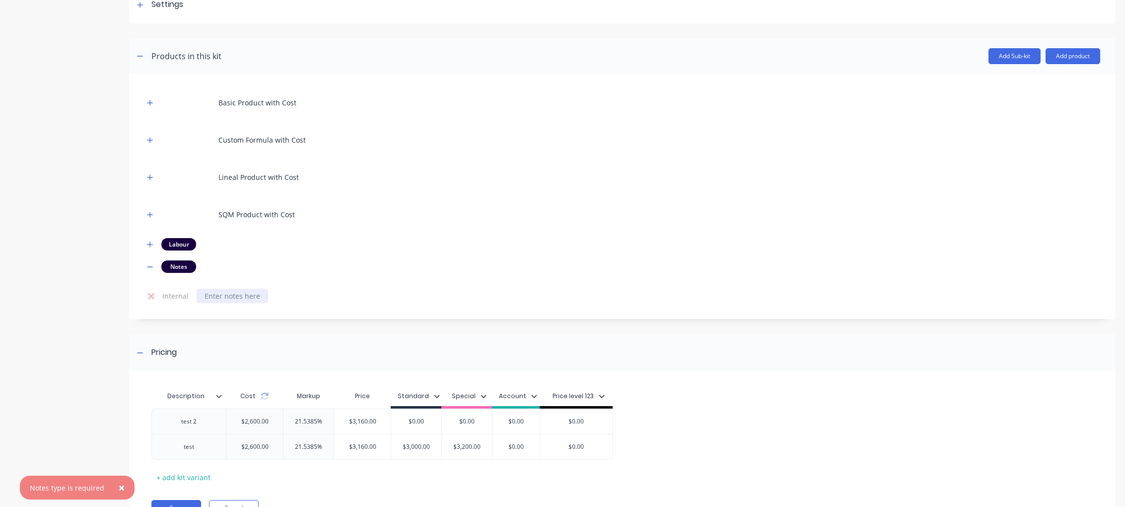
click at [249, 297] on div at bounding box center [233, 296] width 72 height 14
drag, startPoint x: 1074, startPoint y: 57, endPoint x: 1065, endPoint y: 67, distance: 13.4
click at [1074, 57] on button "Add product" at bounding box center [1073, 56] width 55 height 16
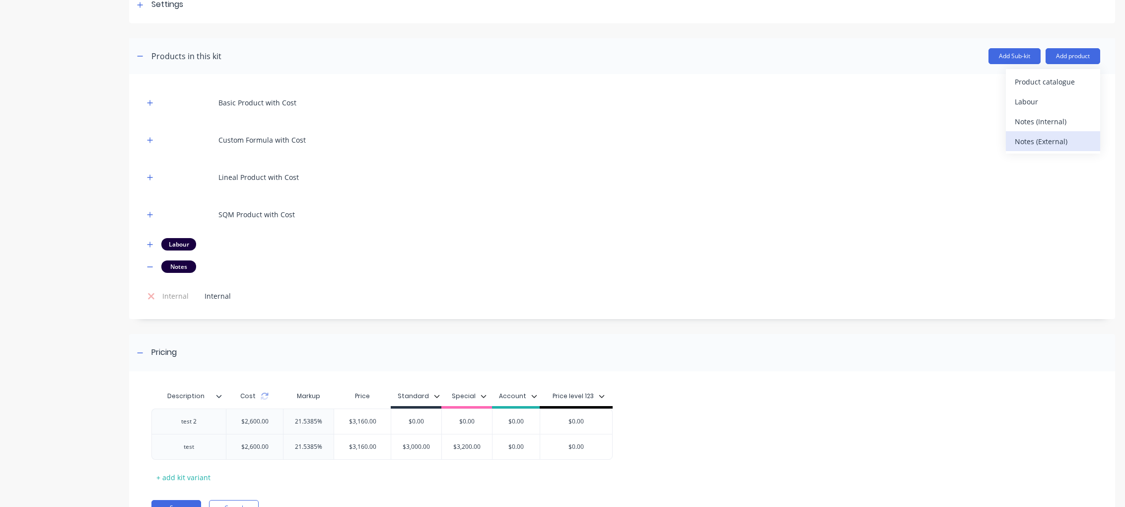
click at [1041, 144] on div "Notes (External)" at bounding box center [1053, 141] width 76 height 14
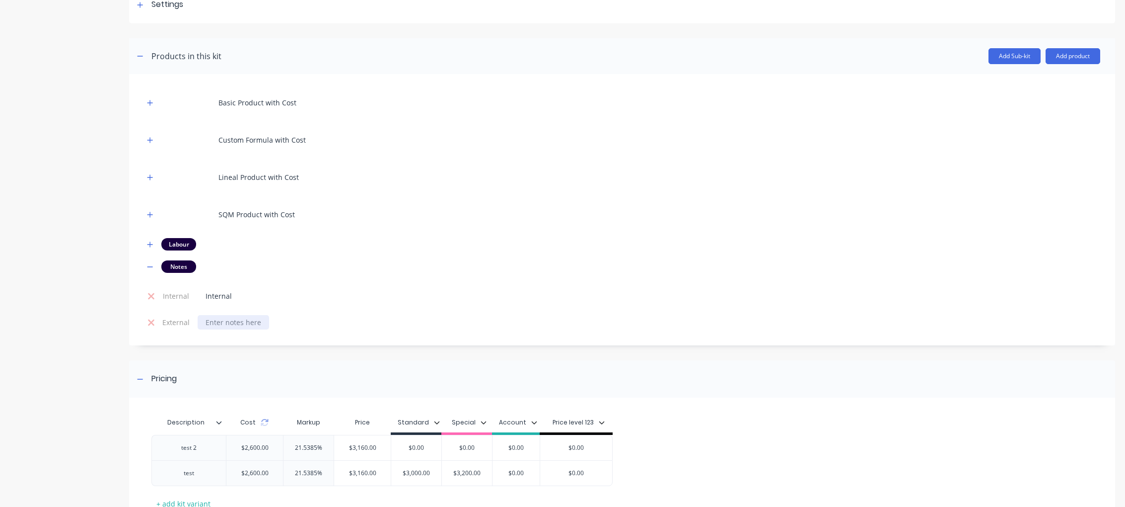
click at [246, 325] on div at bounding box center [234, 322] width 72 height 14
click at [109, 324] on div "Product details Collaborate Order History" at bounding box center [62, 227] width 104 height 690
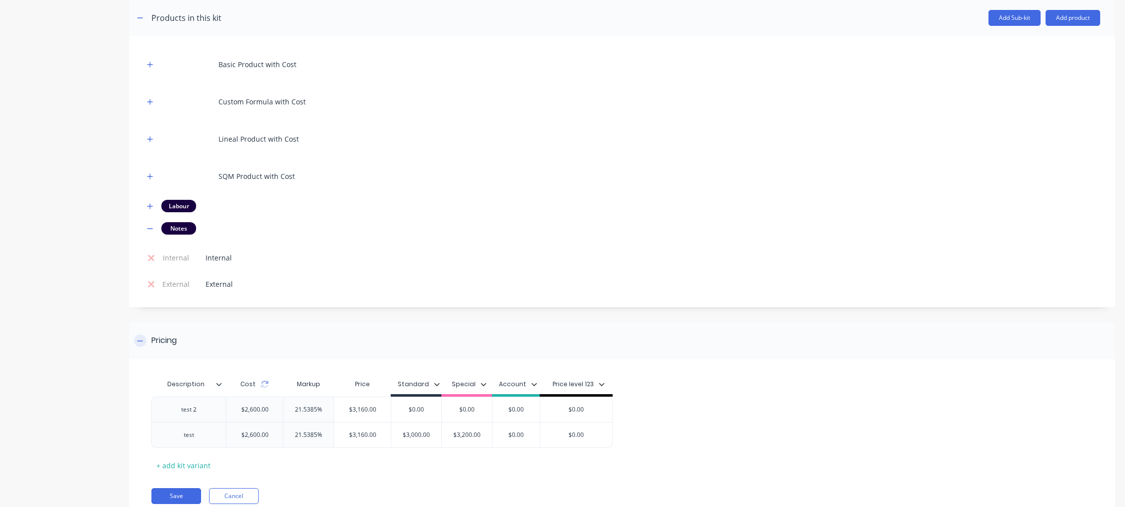
scroll to position [233, 0]
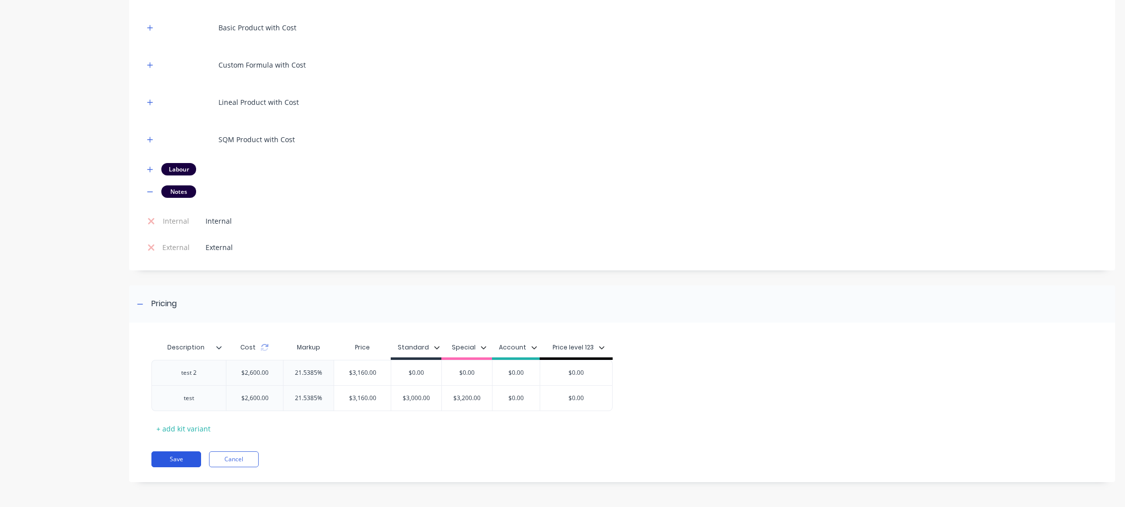
click at [174, 458] on button "Save" at bounding box center [176, 459] width 50 height 16
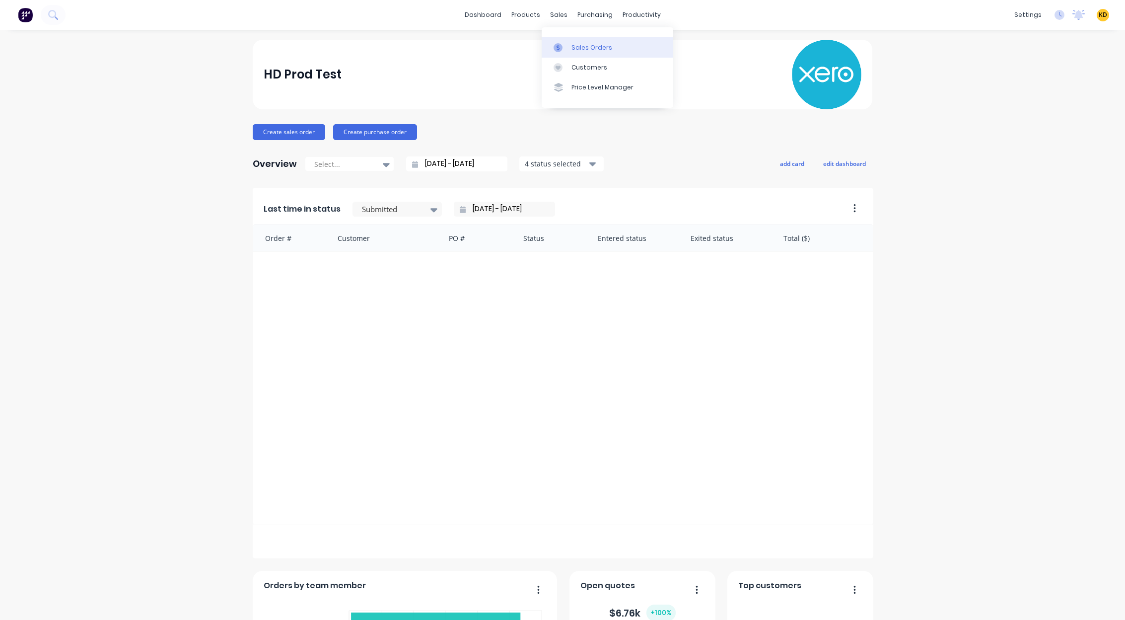
click at [581, 45] on div "Sales Orders" at bounding box center [592, 47] width 41 height 9
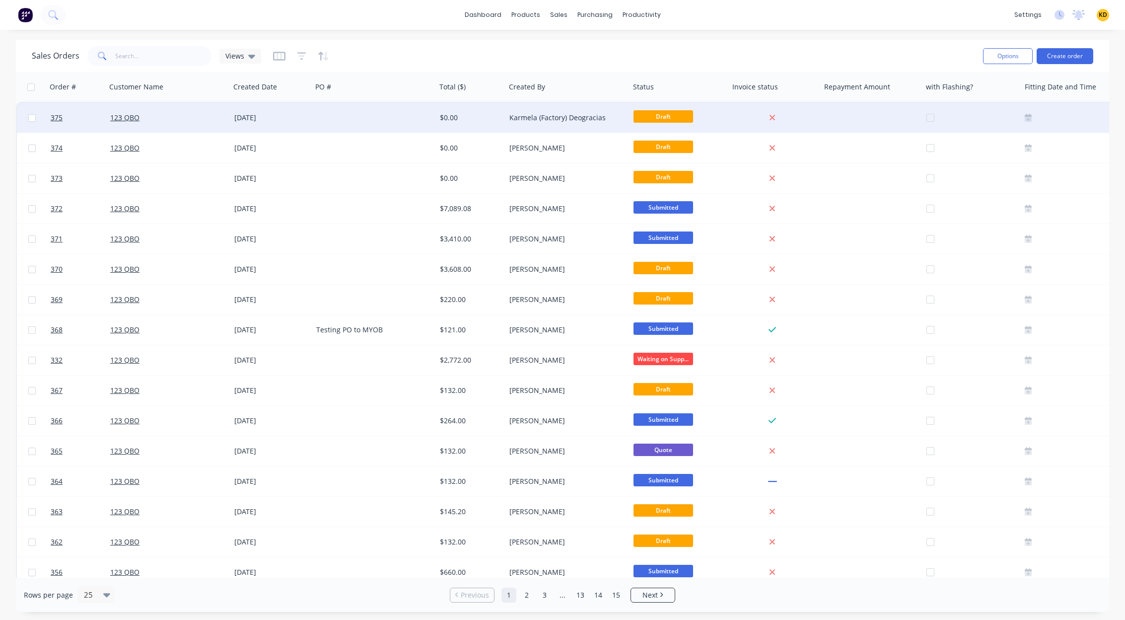
click at [719, 117] on div "Draft" at bounding box center [677, 117] width 87 height 15
click at [454, 113] on div "$0.00" at bounding box center [469, 118] width 59 height 10
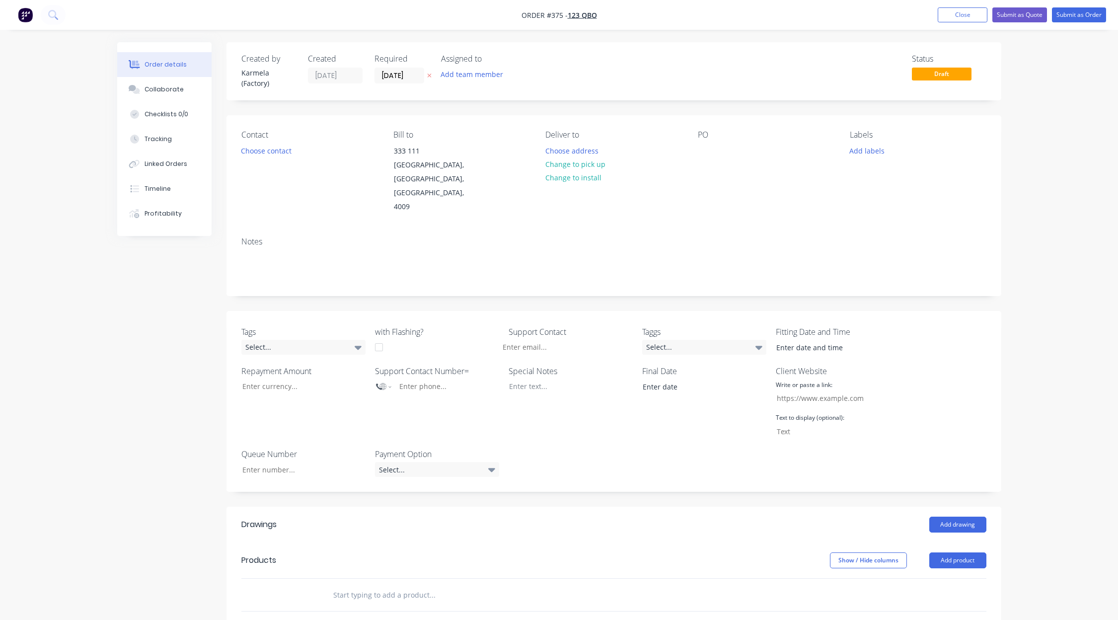
click at [59, 380] on div "Order details Collaborate Checklists 0/0 Tracking Linked Orders Timeline Profit…" at bounding box center [559, 432] width 1118 height 865
click at [165, 390] on div "Created by Karmela (Factory) Created [DATE] Required [DATE] Assigned to Add tea…" at bounding box center [559, 453] width 884 height 822
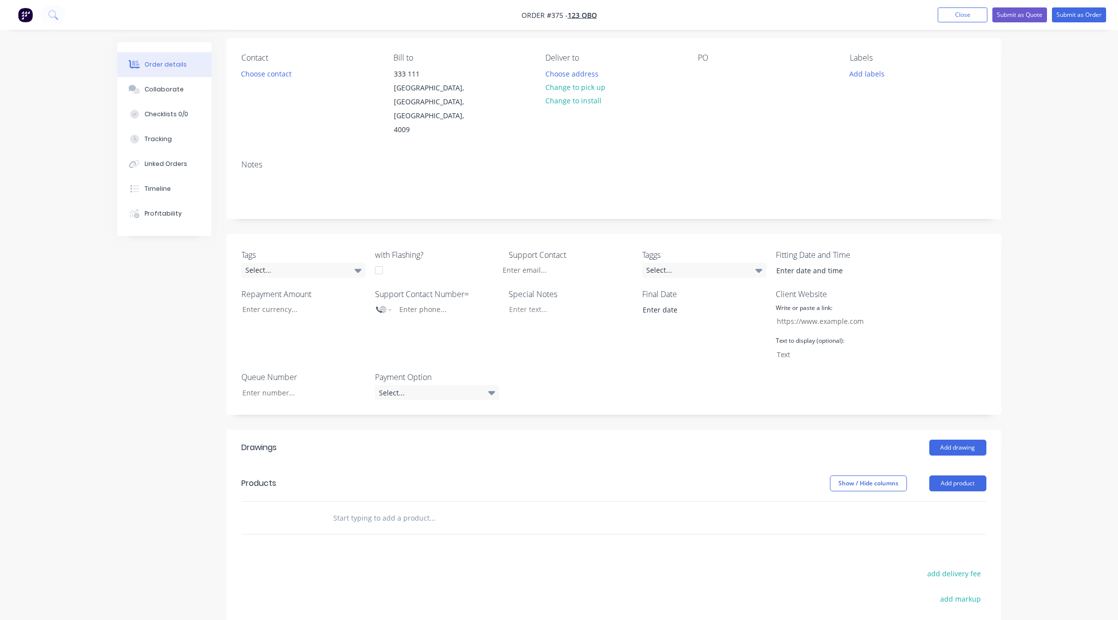
scroll to position [179, 0]
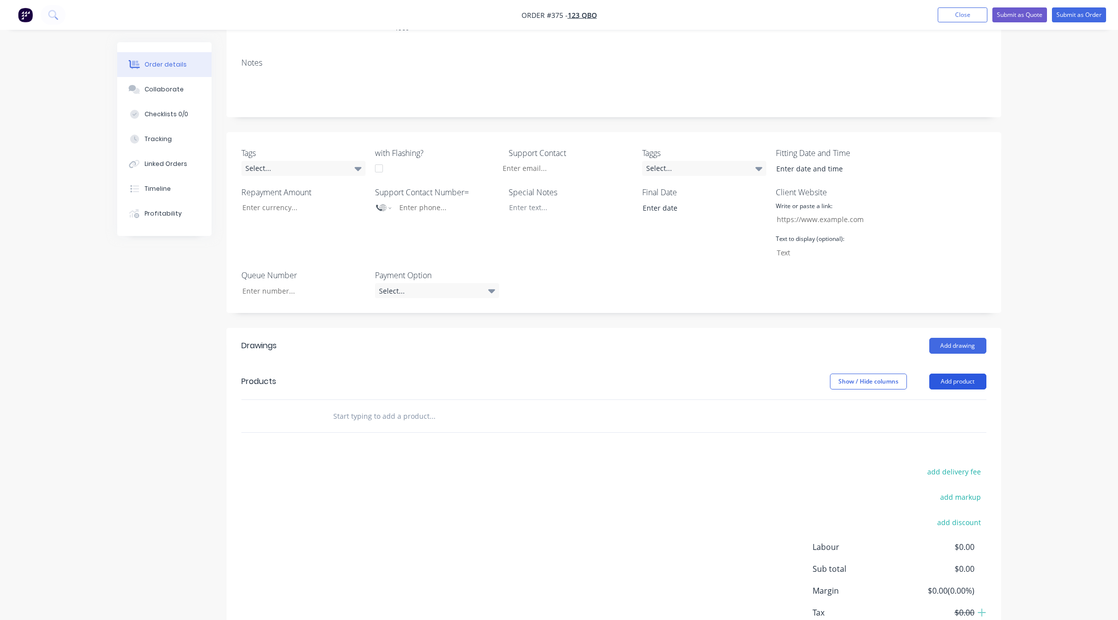
click at [965, 373] on button "Add product" at bounding box center [957, 381] width 57 height 16
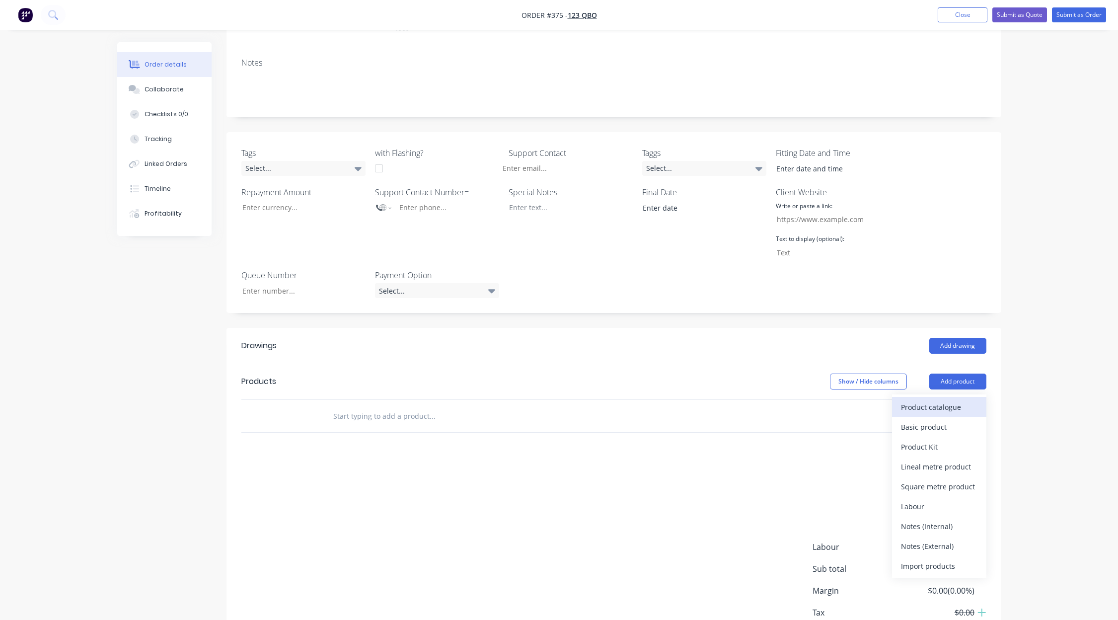
click at [964, 400] on div "Product catalogue" at bounding box center [939, 407] width 76 height 14
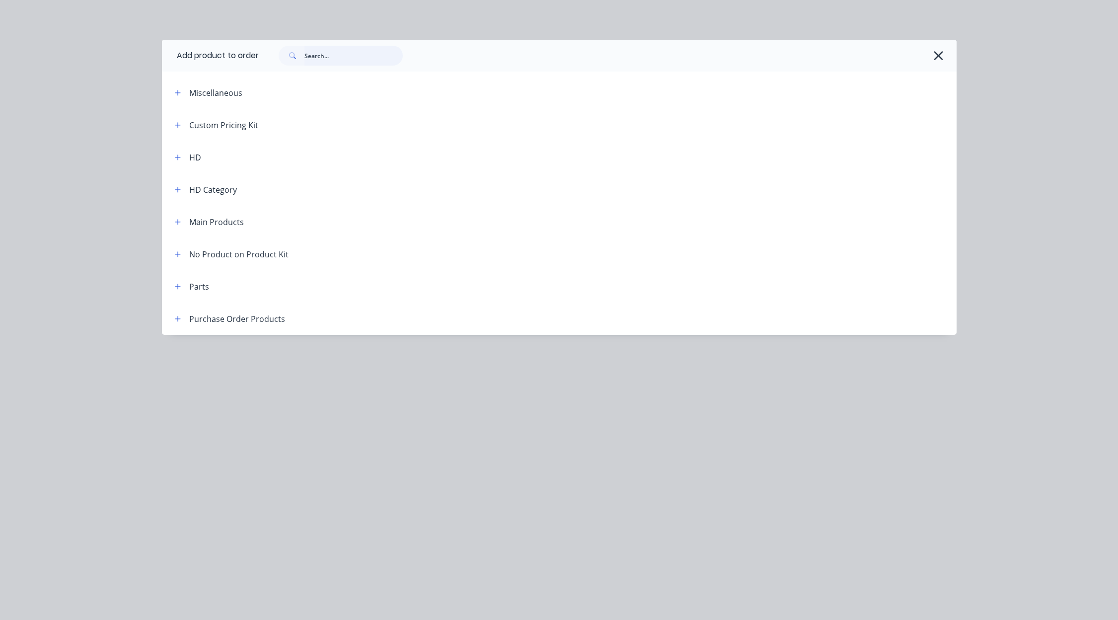
click at [349, 49] on input "text" at bounding box center [353, 56] width 98 height 20
type input "custom kit with cost"
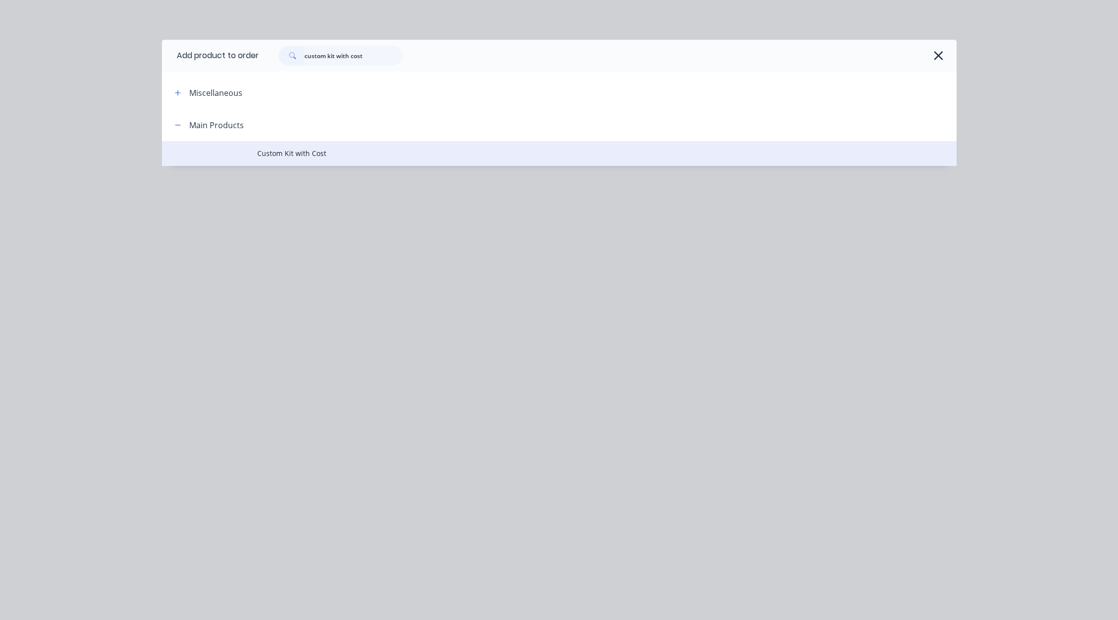
click at [335, 146] on td "Custom Kit with Cost" at bounding box center [606, 153] width 699 height 25
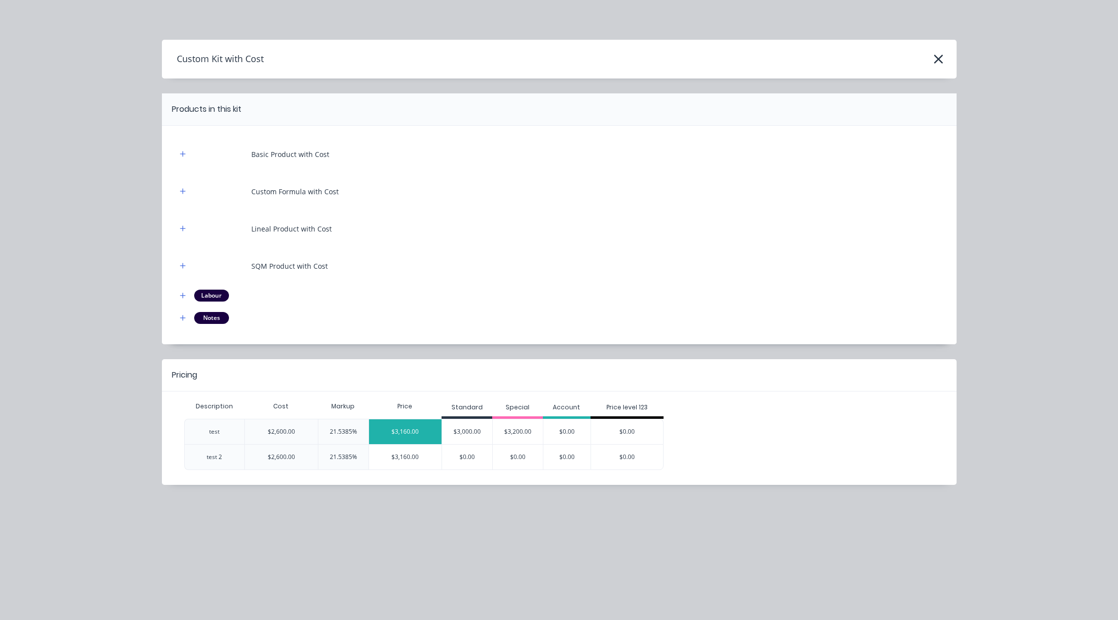
click at [401, 434] on div "$3,160.00" at bounding box center [405, 431] width 73 height 25
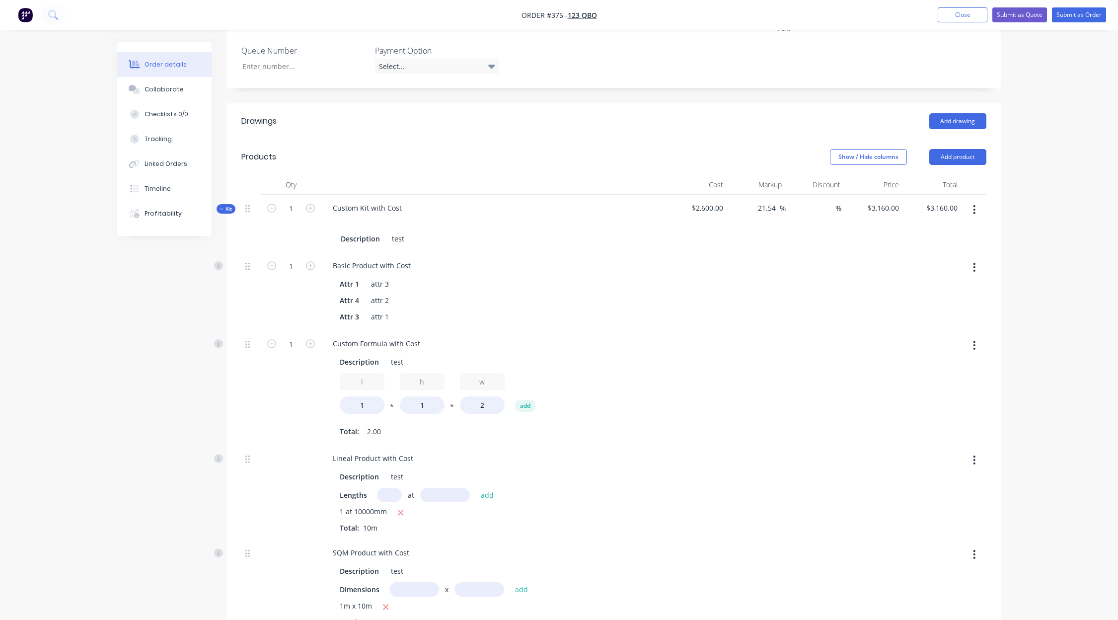
scroll to position [335, 0]
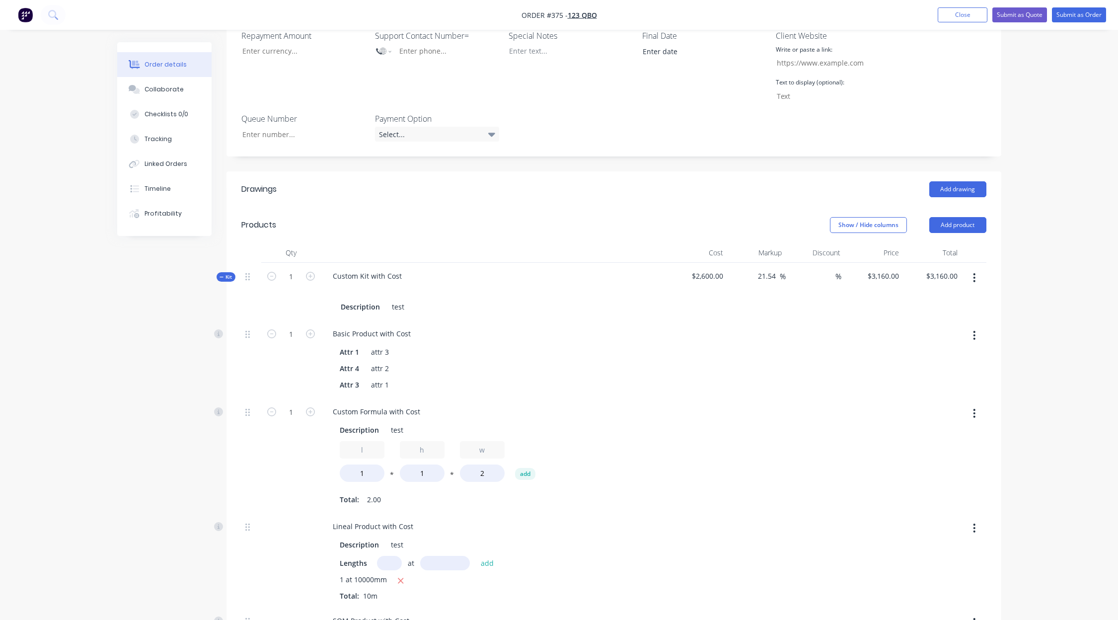
click at [975, 272] on icon "button" at bounding box center [974, 277] width 2 height 11
click at [948, 373] on button "Delete" at bounding box center [939, 383] width 94 height 20
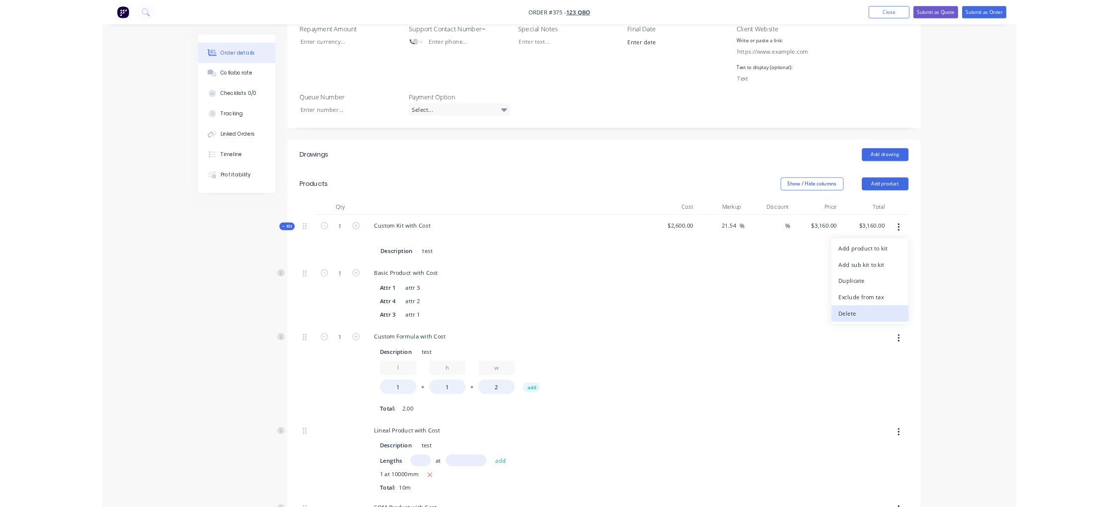
scroll to position [217, 0]
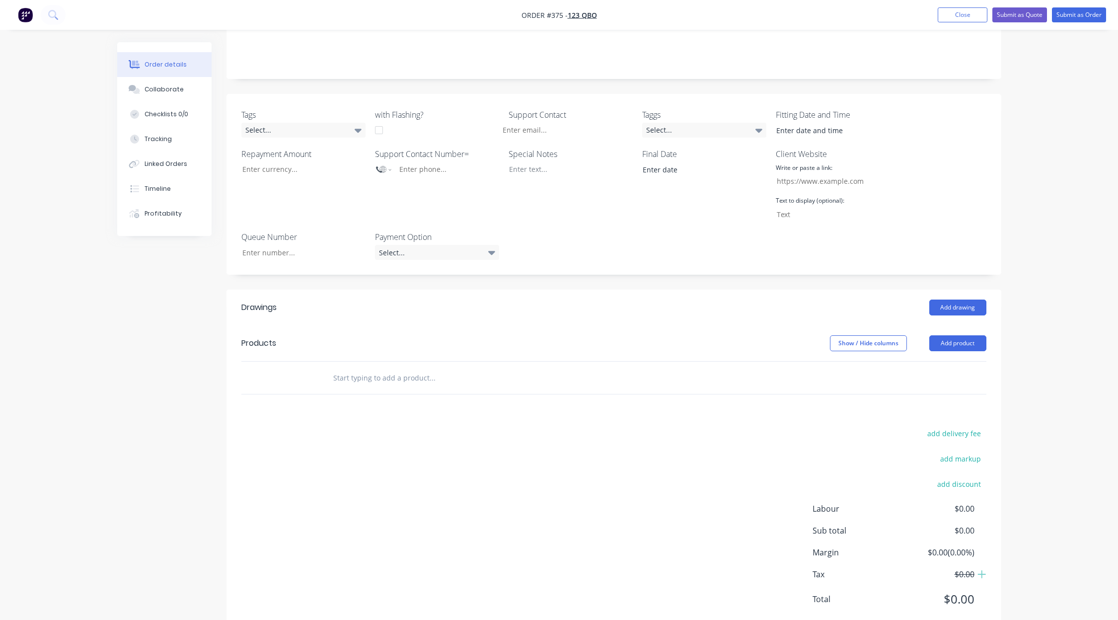
click at [1061, 233] on div "Order details Collaborate Checklists 0/0 Tracking Linked Orders Timeline Profit…" at bounding box center [559, 215] width 1118 height 865
click at [420, 367] on input "text" at bounding box center [432, 377] width 199 height 20
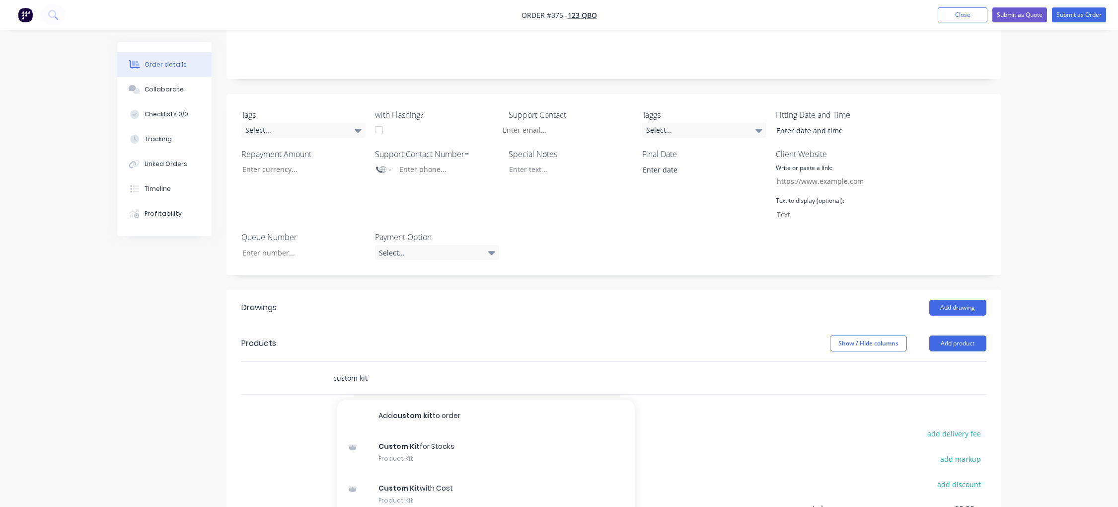
click at [379, 367] on input "custom kit" at bounding box center [432, 377] width 199 height 20
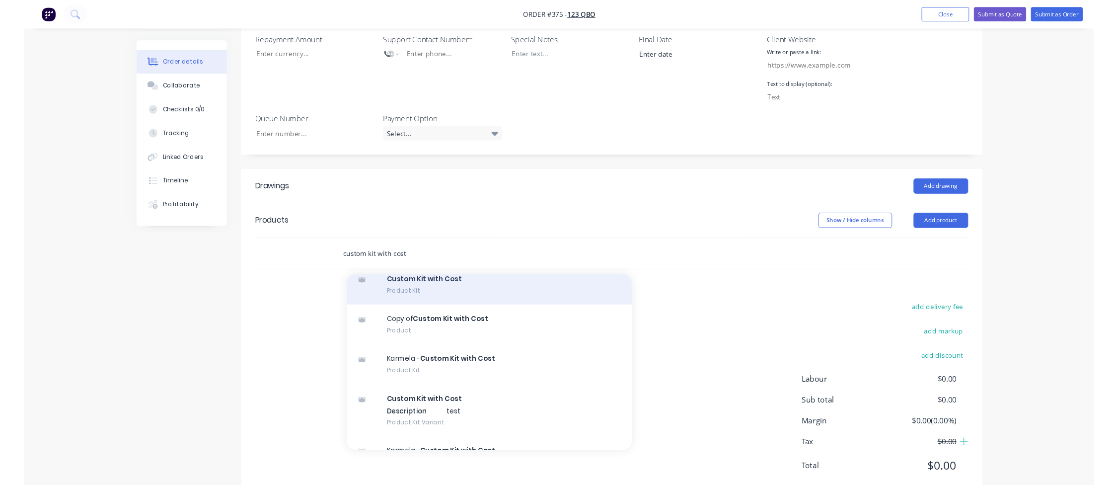
scroll to position [119, 0]
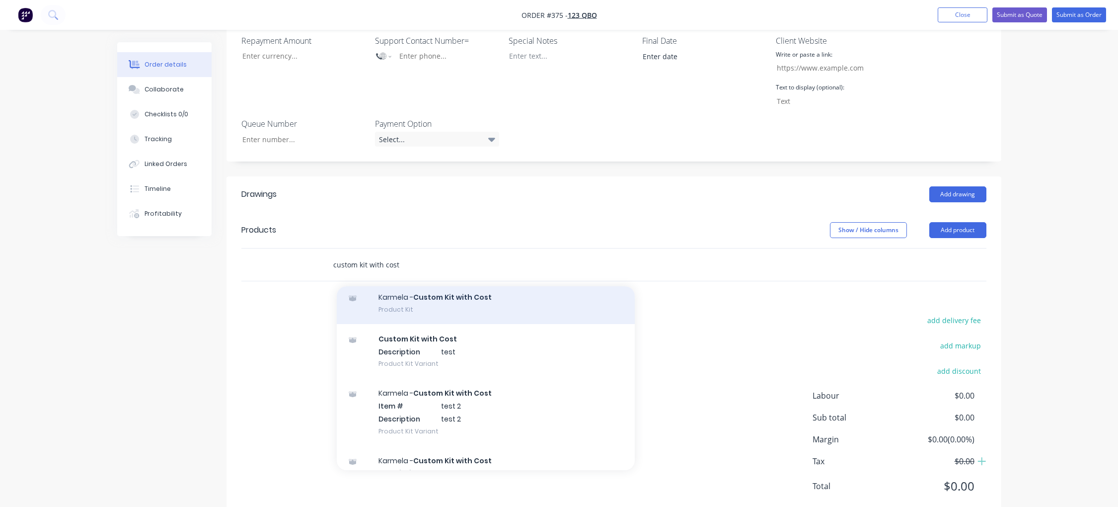
type input "custom kit with cost"
click at [471, 282] on div "Karmela - Custom Kit with Cost Product Kit" at bounding box center [486, 303] width 298 height 42
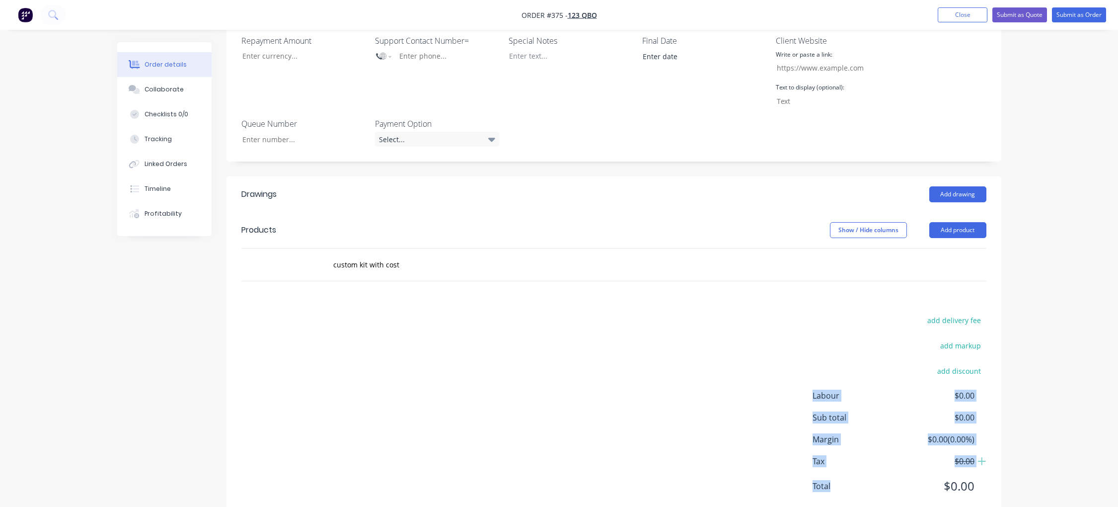
drag, startPoint x: 786, startPoint y: 467, endPoint x: 495, endPoint y: 442, distance: 292.1
click at [821, 327] on div "Created by Karmela (Factory) Created [DATE] Required [DATE] Assigned to Add tea…" at bounding box center [559, 123] width 884 height 822
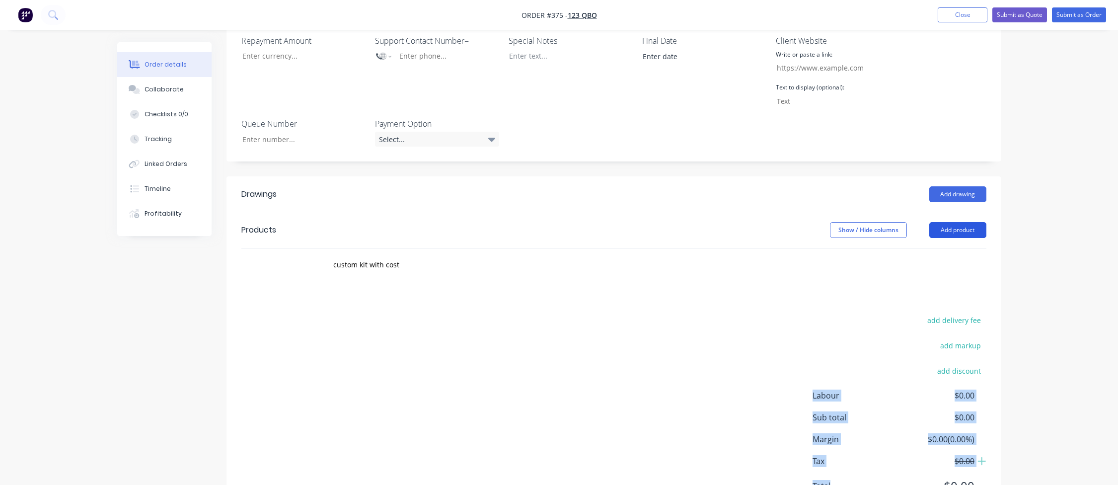
click at [973, 222] on button "Add product" at bounding box center [957, 230] width 57 height 16
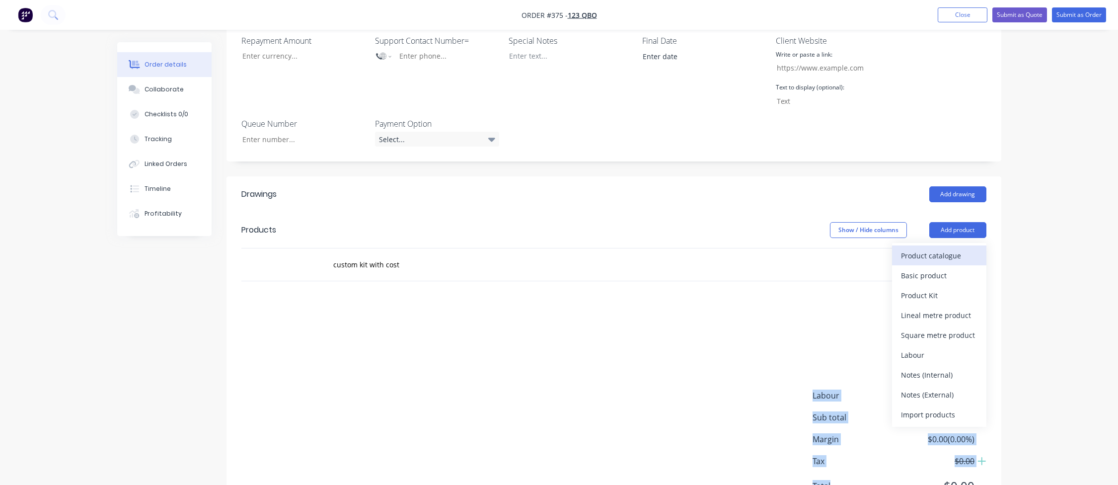
click at [960, 248] on div "Product catalogue" at bounding box center [939, 255] width 76 height 14
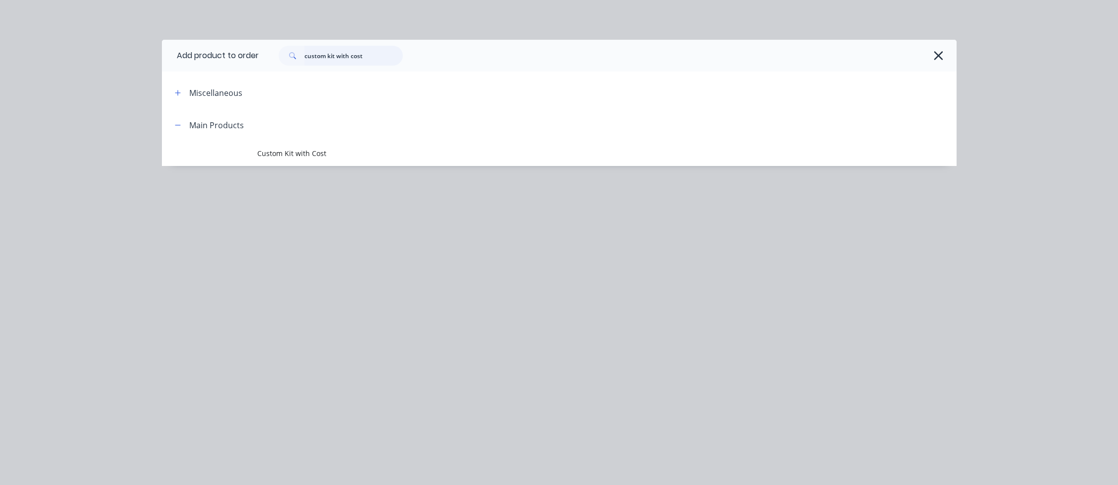
click at [339, 46] on input "custom kit with cost" at bounding box center [353, 56] width 98 height 20
click at [347, 50] on input "custom kit with cost" at bounding box center [353, 56] width 98 height 20
paste input "Custom Kit with C"
type input "Custom Kit with Cost"
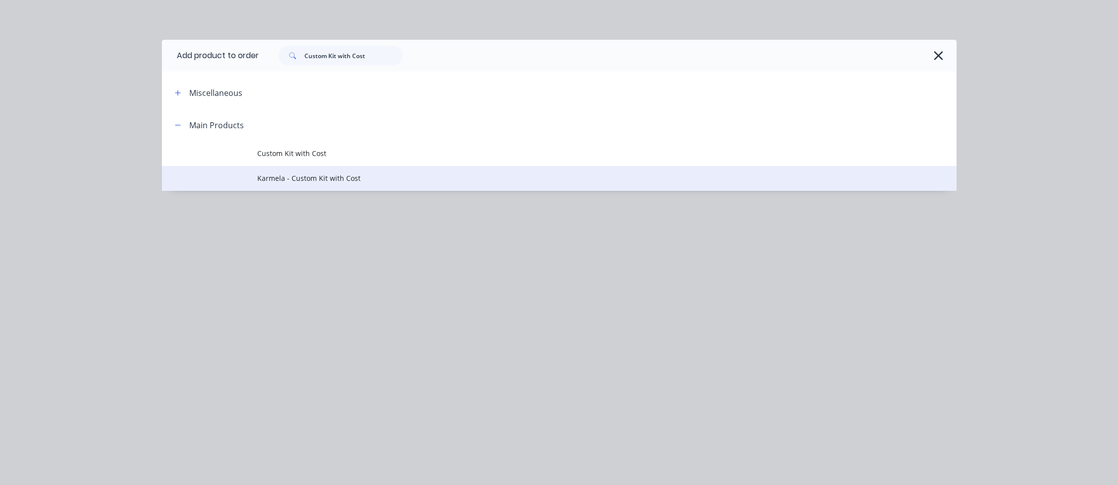
click at [361, 181] on span "Karmela - Custom Kit with Cost" at bounding box center [536, 178] width 559 height 10
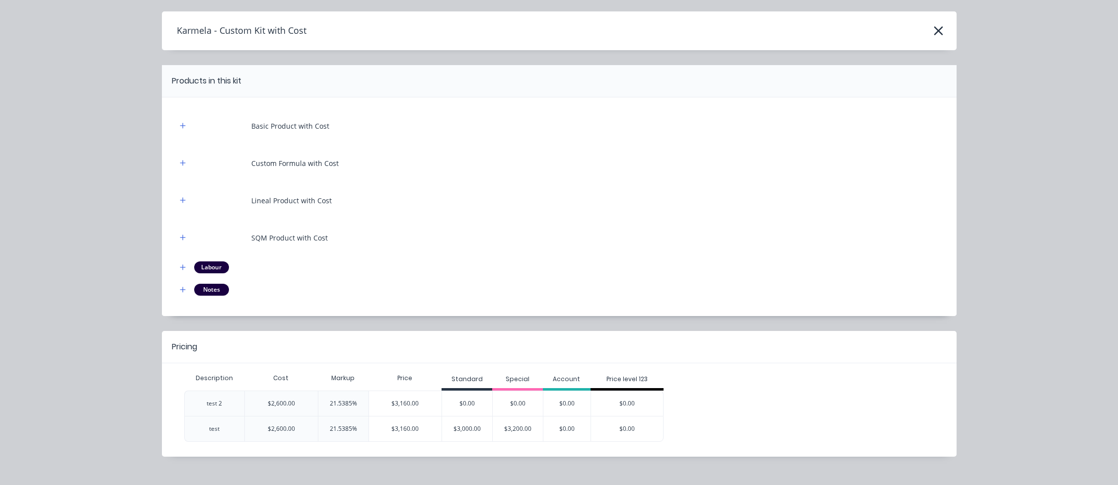
scroll to position [44, 0]
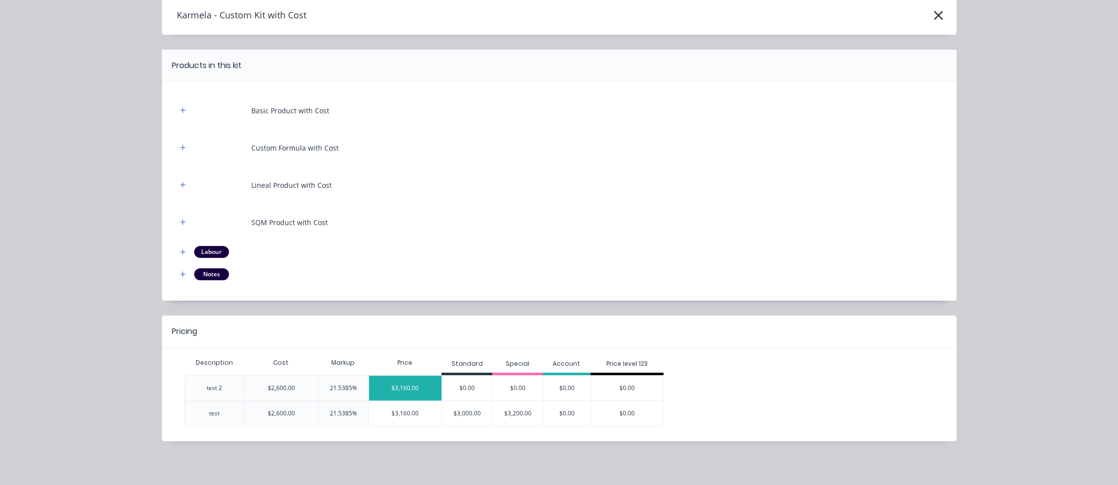
click at [390, 391] on div "$3,160.00" at bounding box center [405, 387] width 73 height 25
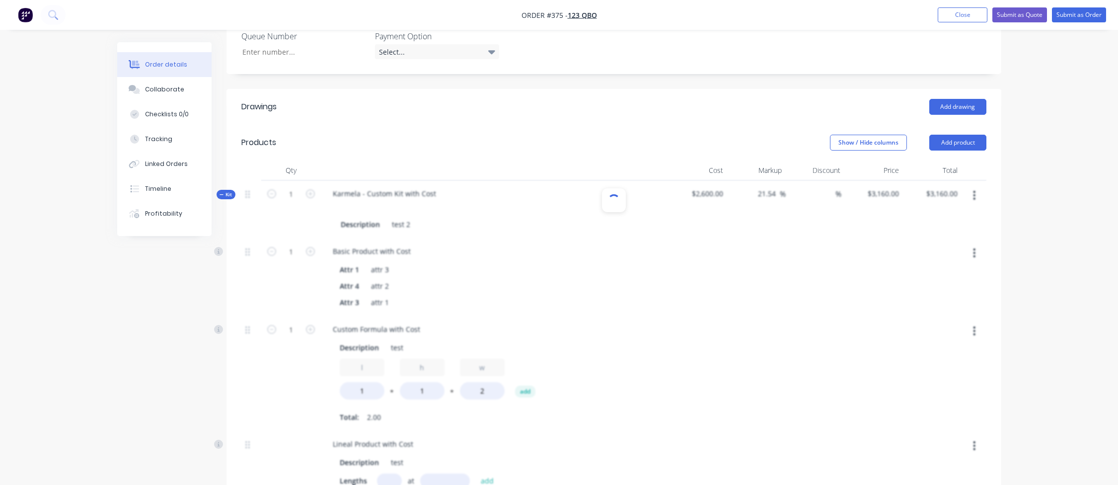
scroll to position [449, 0]
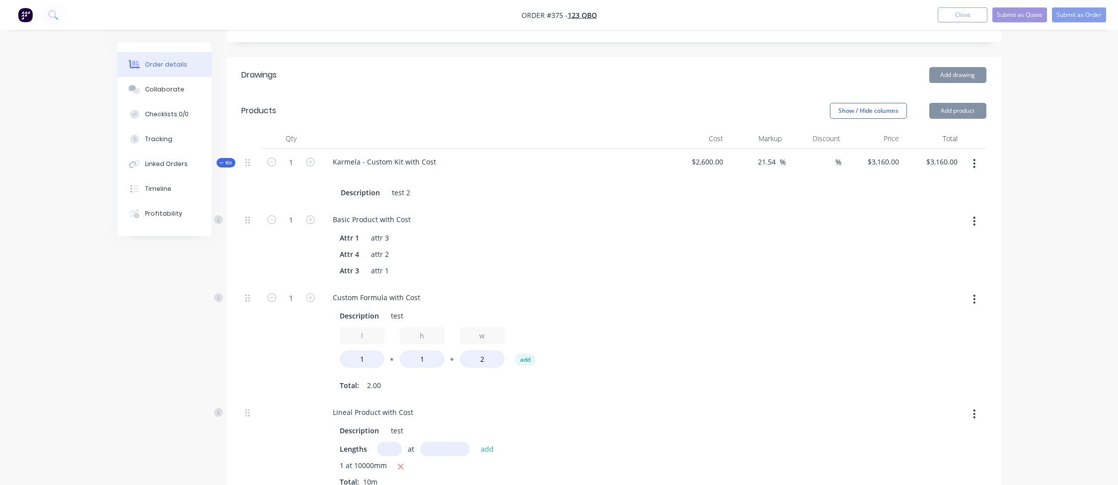
click at [1038, 233] on div "Order details Collaborate Checklists 0/0 Tracking Linked Orders Timeline Profit…" at bounding box center [559, 296] width 1118 height 1490
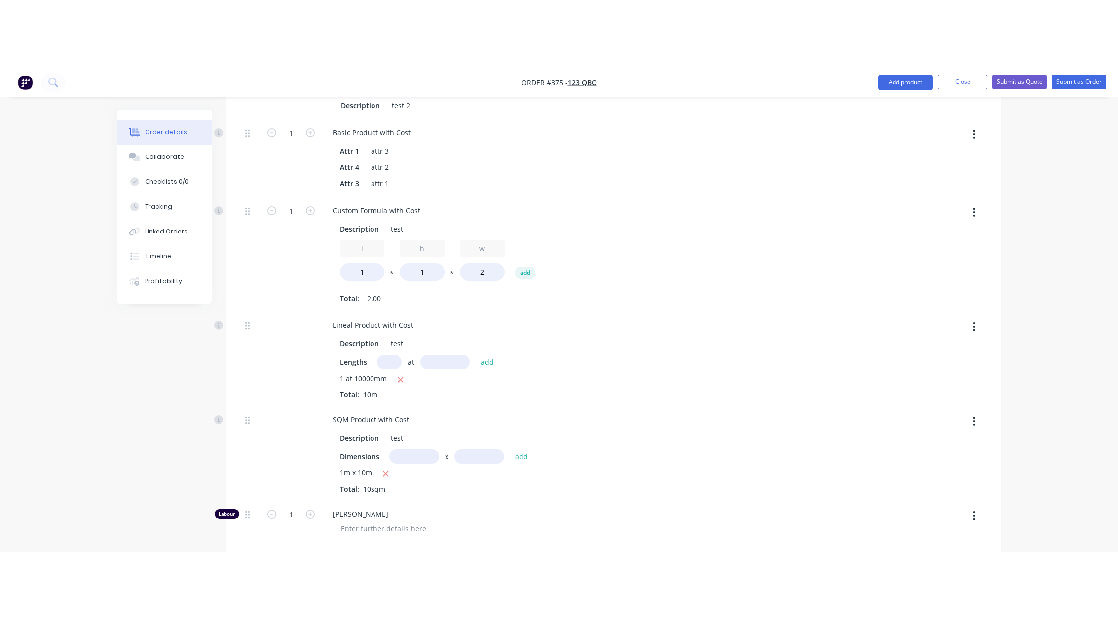
scroll to position [807, 0]
